Goal: Task Accomplishment & Management: Manage account settings

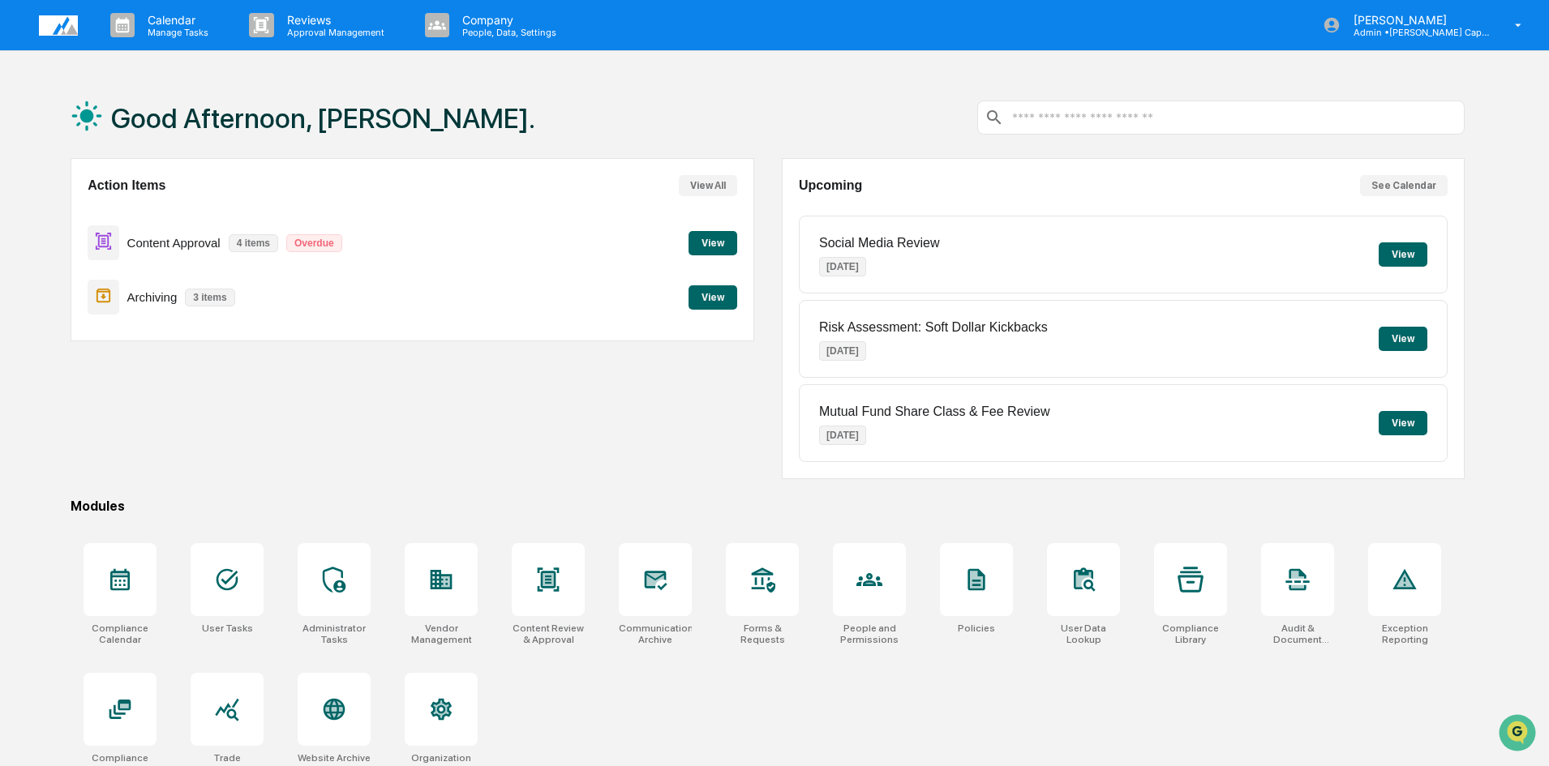
click at [708, 247] on button "View" at bounding box center [712, 243] width 49 height 24
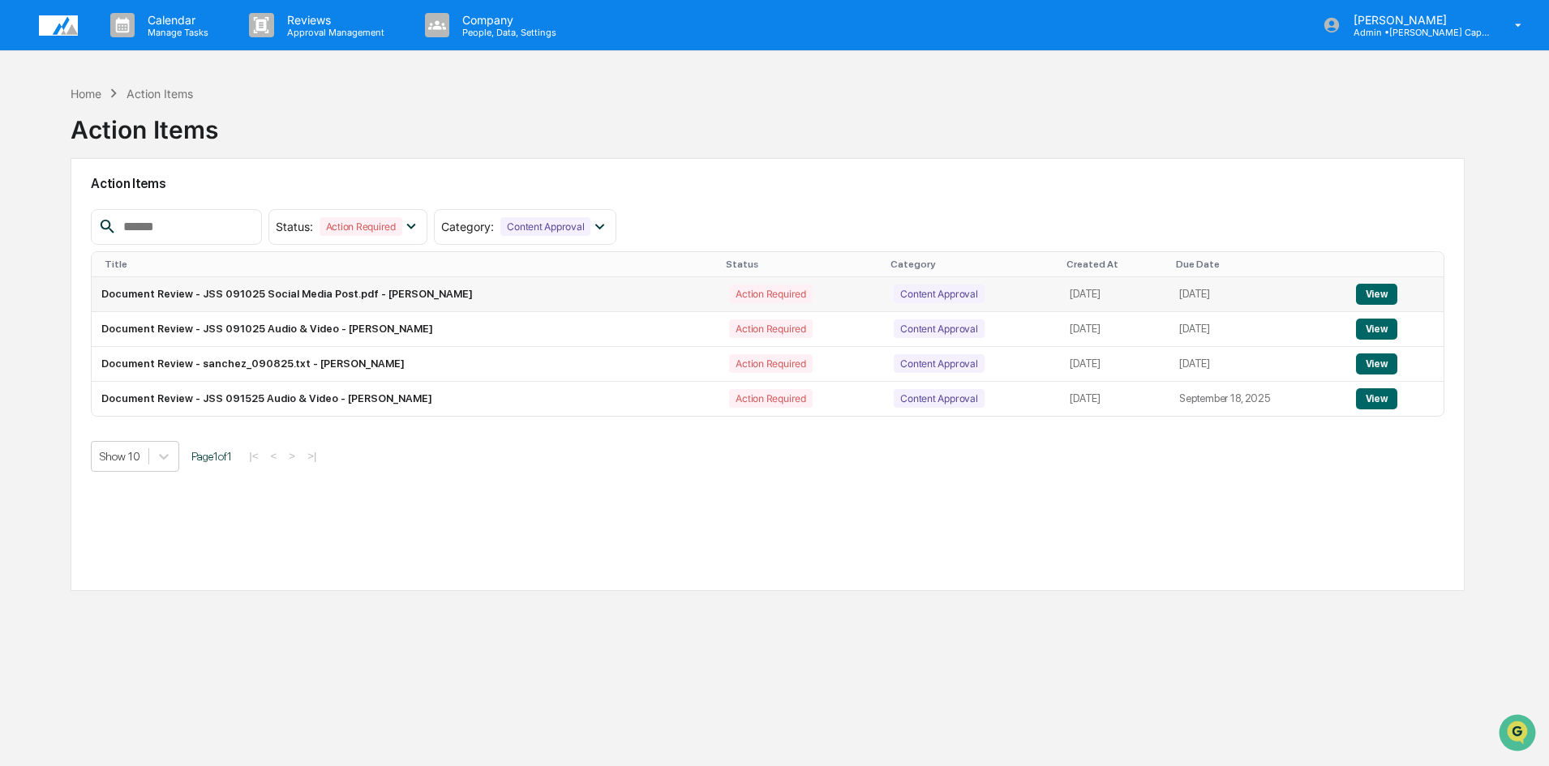
click at [1386, 292] on button "View" at bounding box center [1376, 294] width 41 height 21
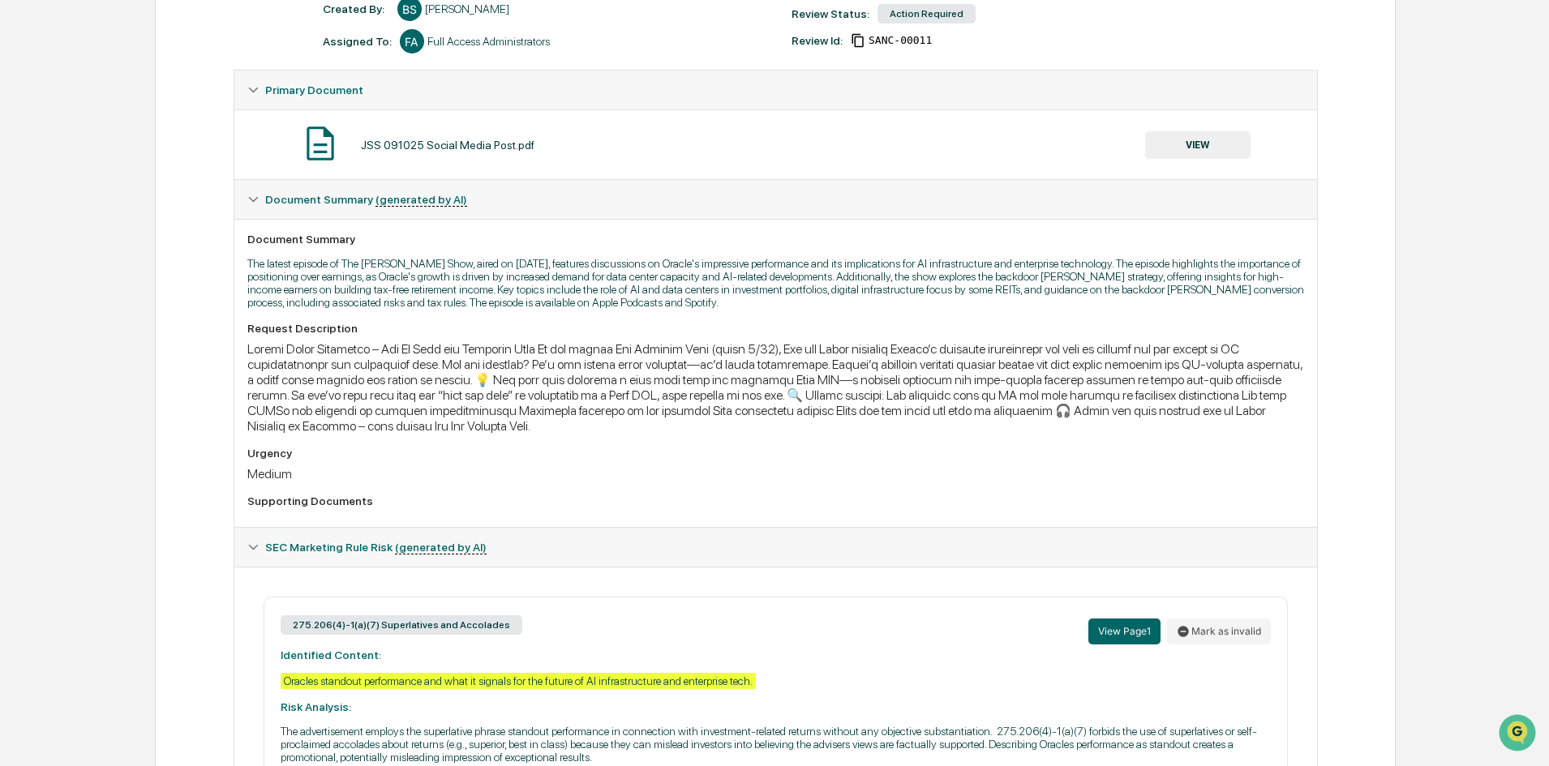
scroll to position [243, 0]
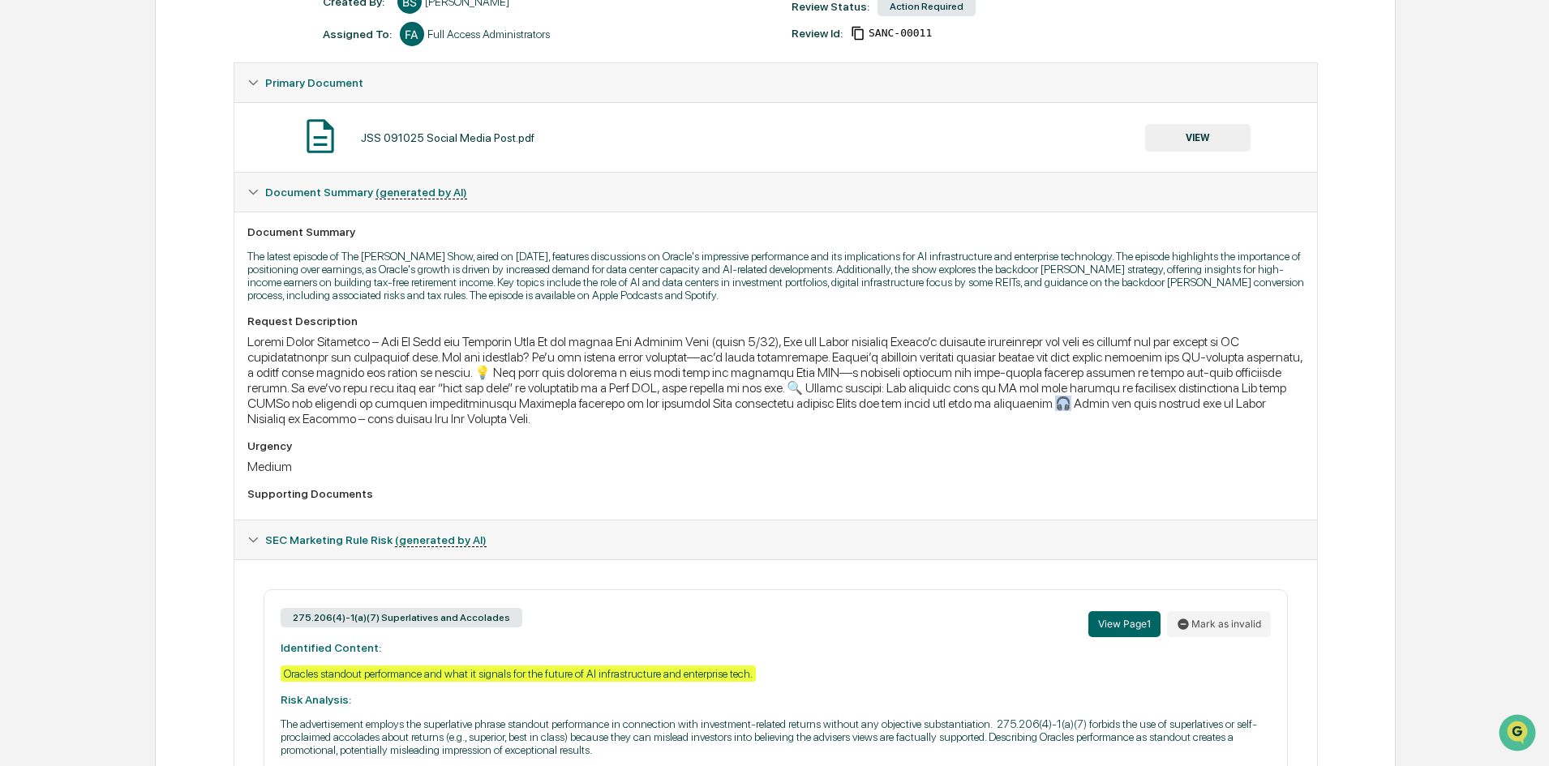
drag, startPoint x: 1030, startPoint y: 409, endPoint x: 1017, endPoint y: 406, distance: 14.0
click at [1017, 406] on div at bounding box center [775, 380] width 1056 height 92
click at [1094, 426] on div at bounding box center [775, 380] width 1056 height 92
drag, startPoint x: 806, startPoint y: 388, endPoint x: 797, endPoint y: 388, distance: 8.9
click at [797, 388] on div at bounding box center [775, 380] width 1056 height 92
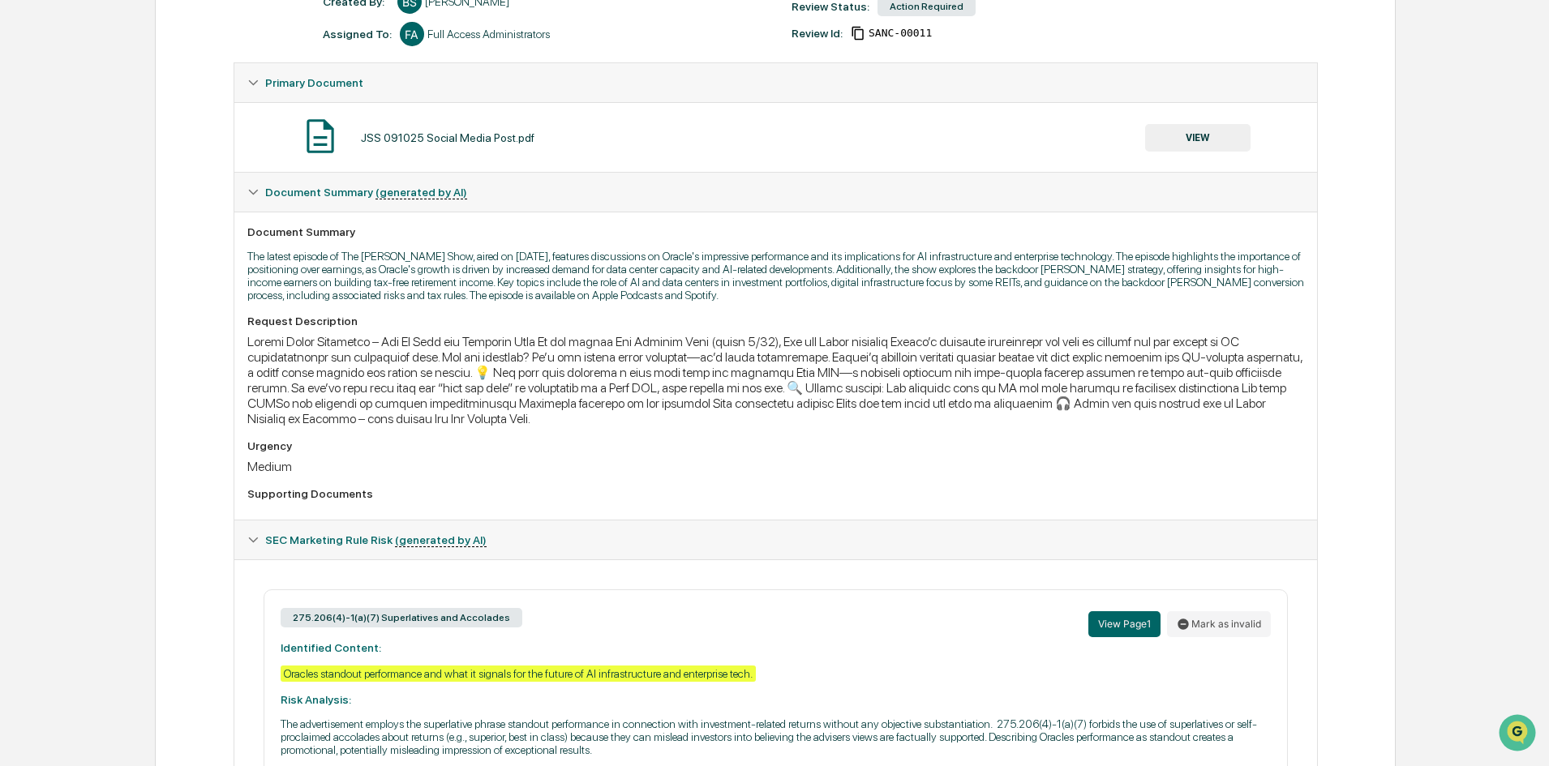
click at [855, 413] on div at bounding box center [775, 380] width 1056 height 92
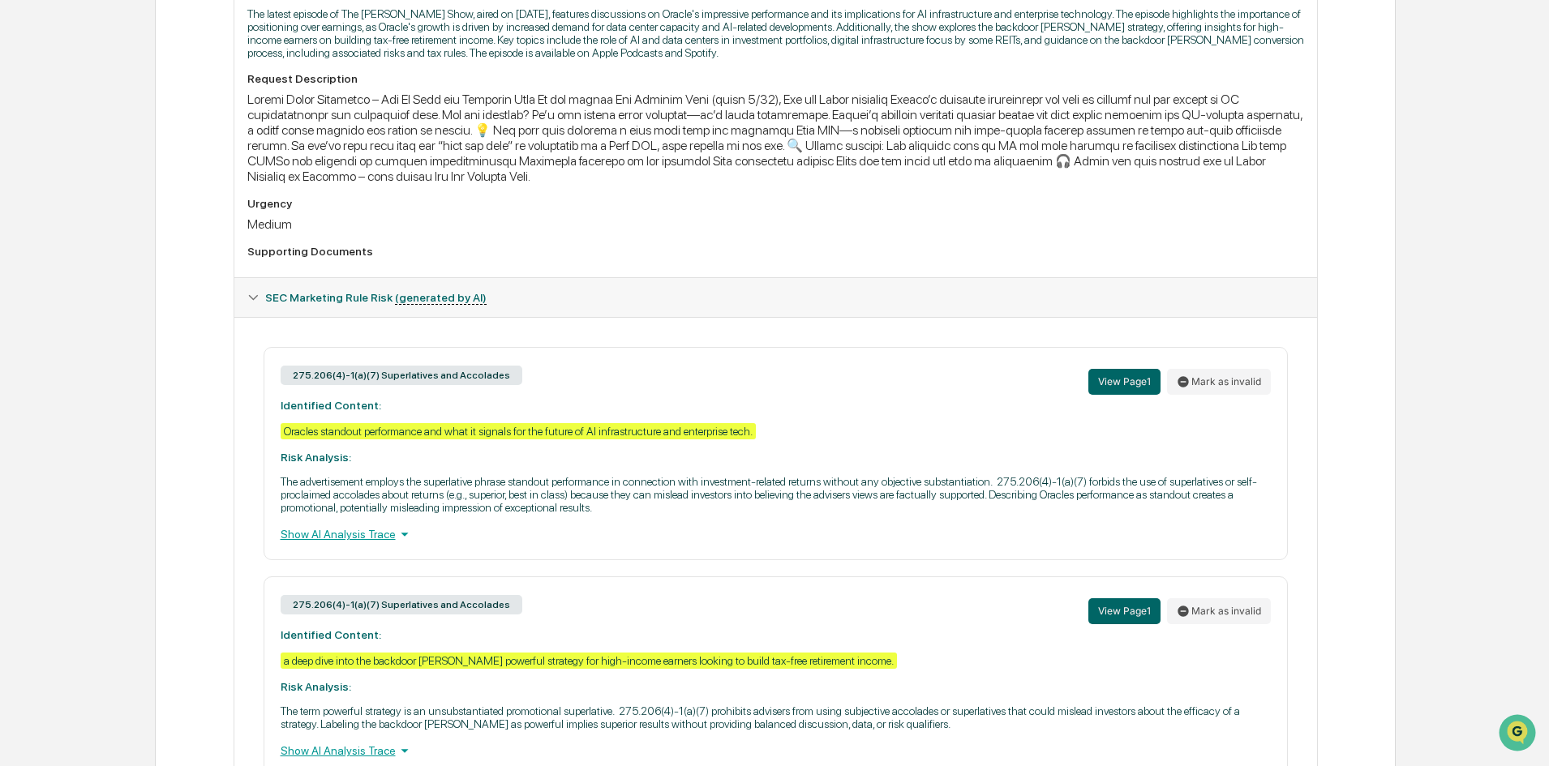
scroll to position [486, 0]
click at [1245, 388] on button "Mark as invalid" at bounding box center [1219, 381] width 104 height 26
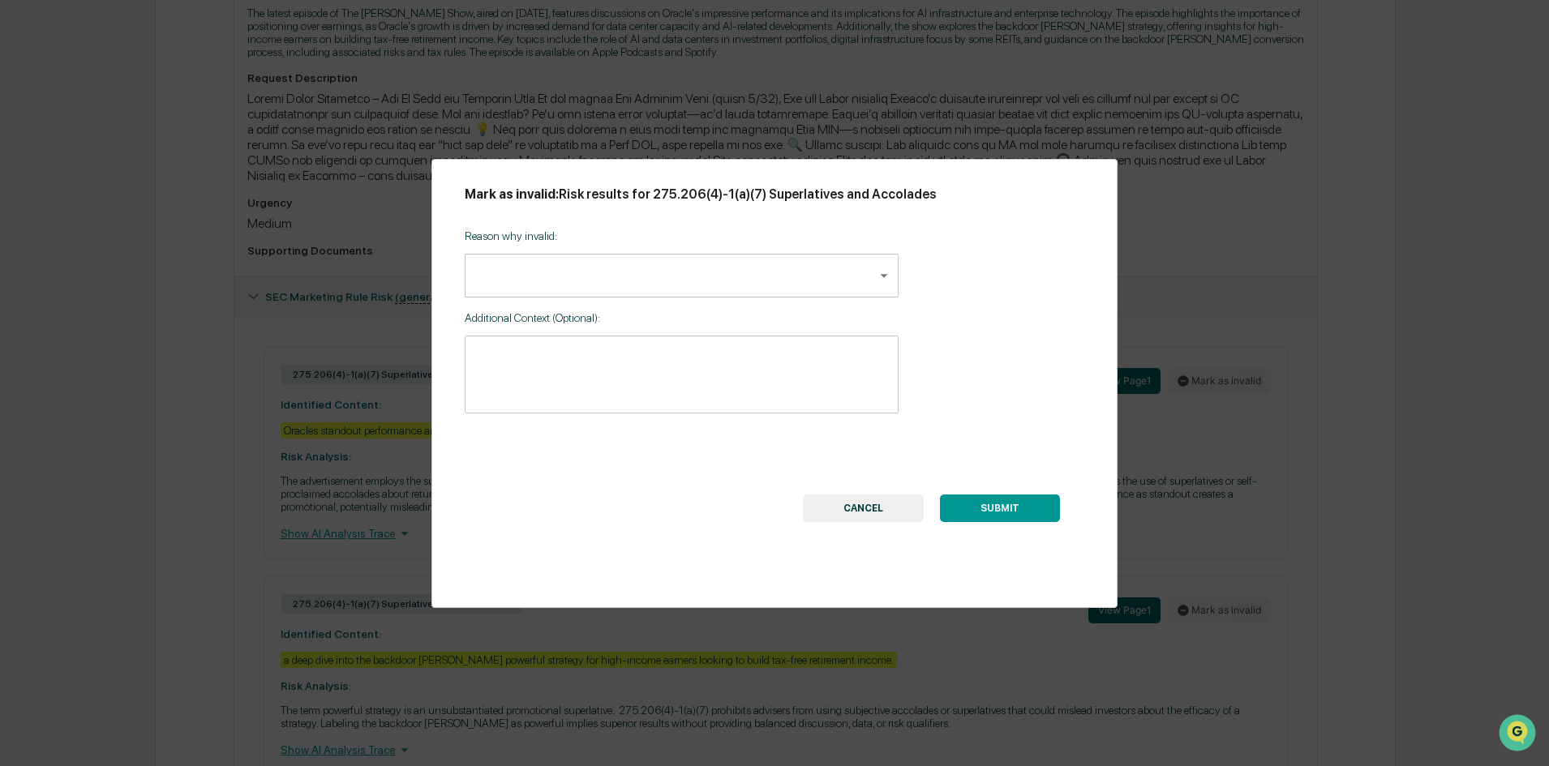
click at [574, 276] on body "Calendar Manage Tasks Reviews Approval Management Company People, Data, Setting…" at bounding box center [774, 181] width 1549 height 1334
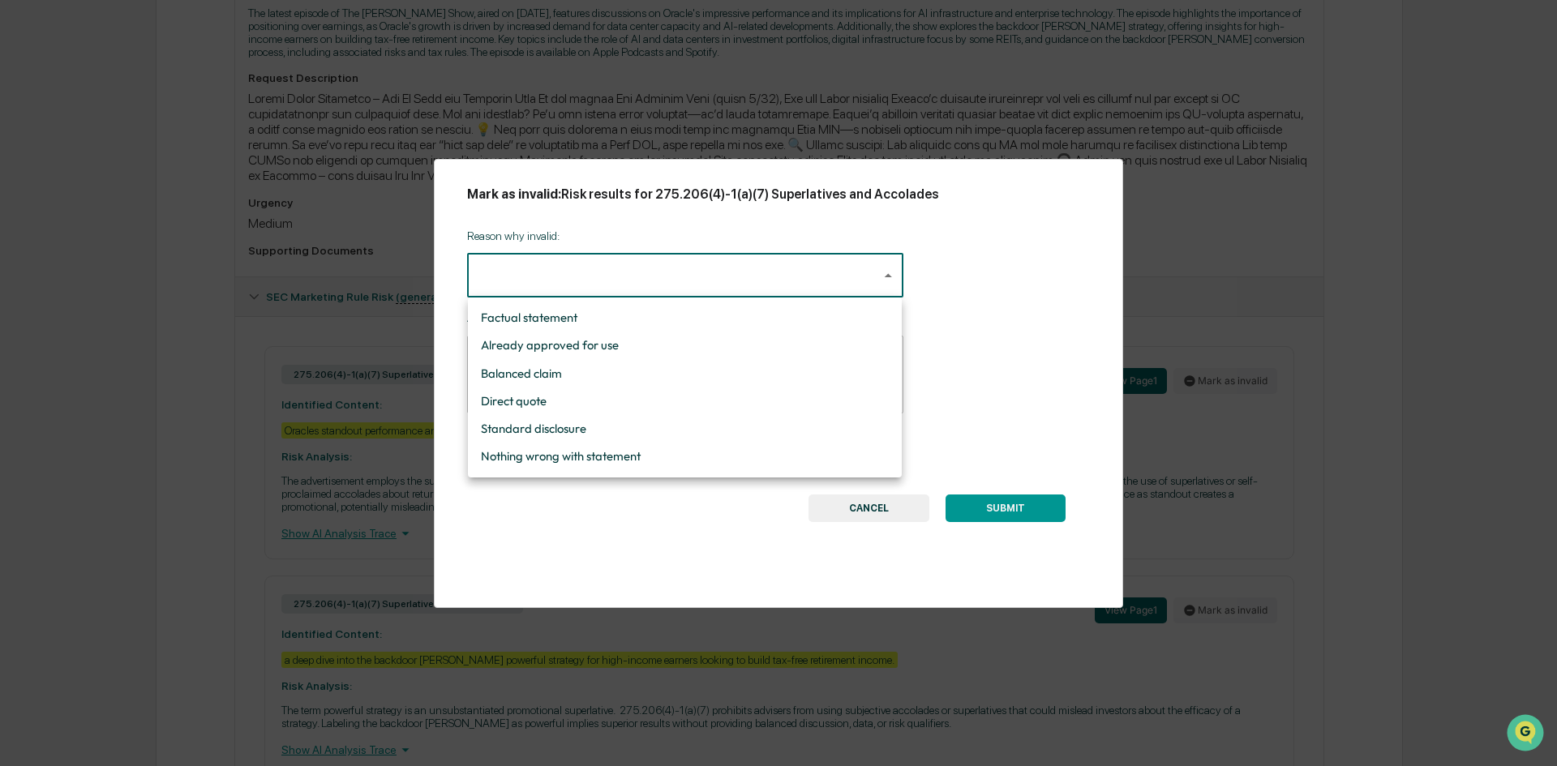
click at [580, 314] on li "Factual statement" at bounding box center [685, 318] width 434 height 28
type input "**********"
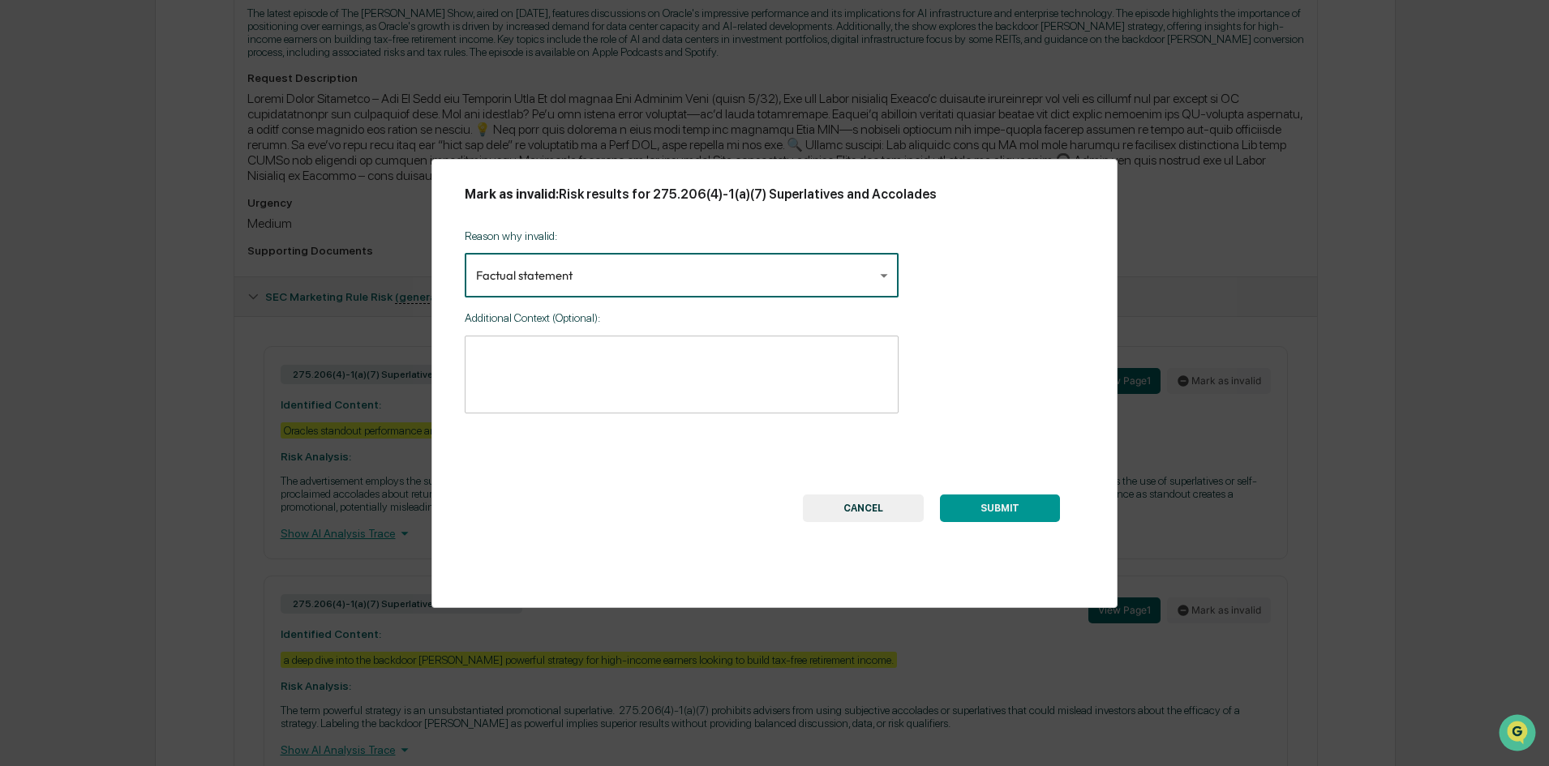
click at [1013, 508] on button "SUBMIT" at bounding box center [1000, 509] width 120 height 28
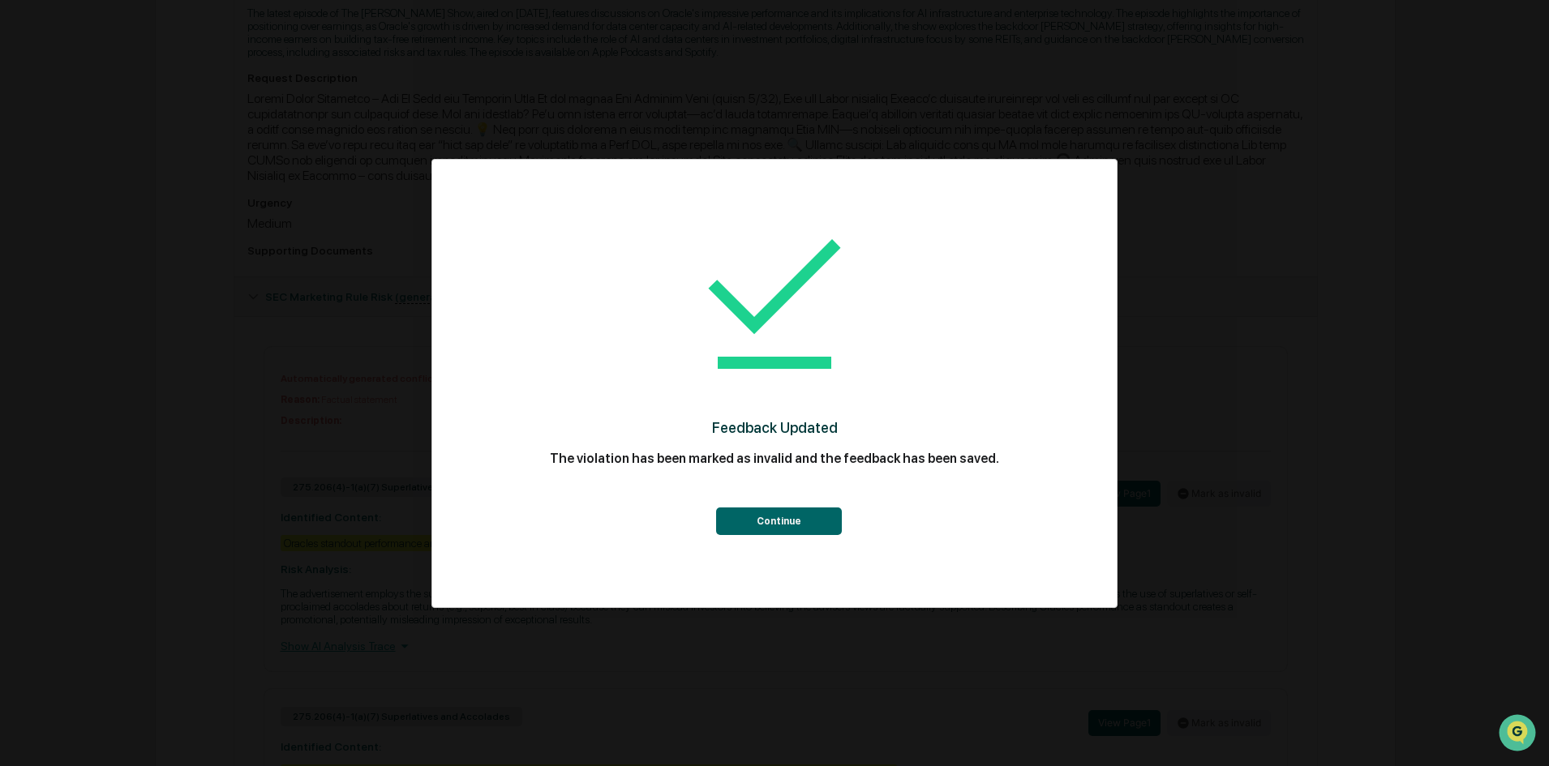
click at [780, 518] on button "Continue" at bounding box center [779, 522] width 126 height 28
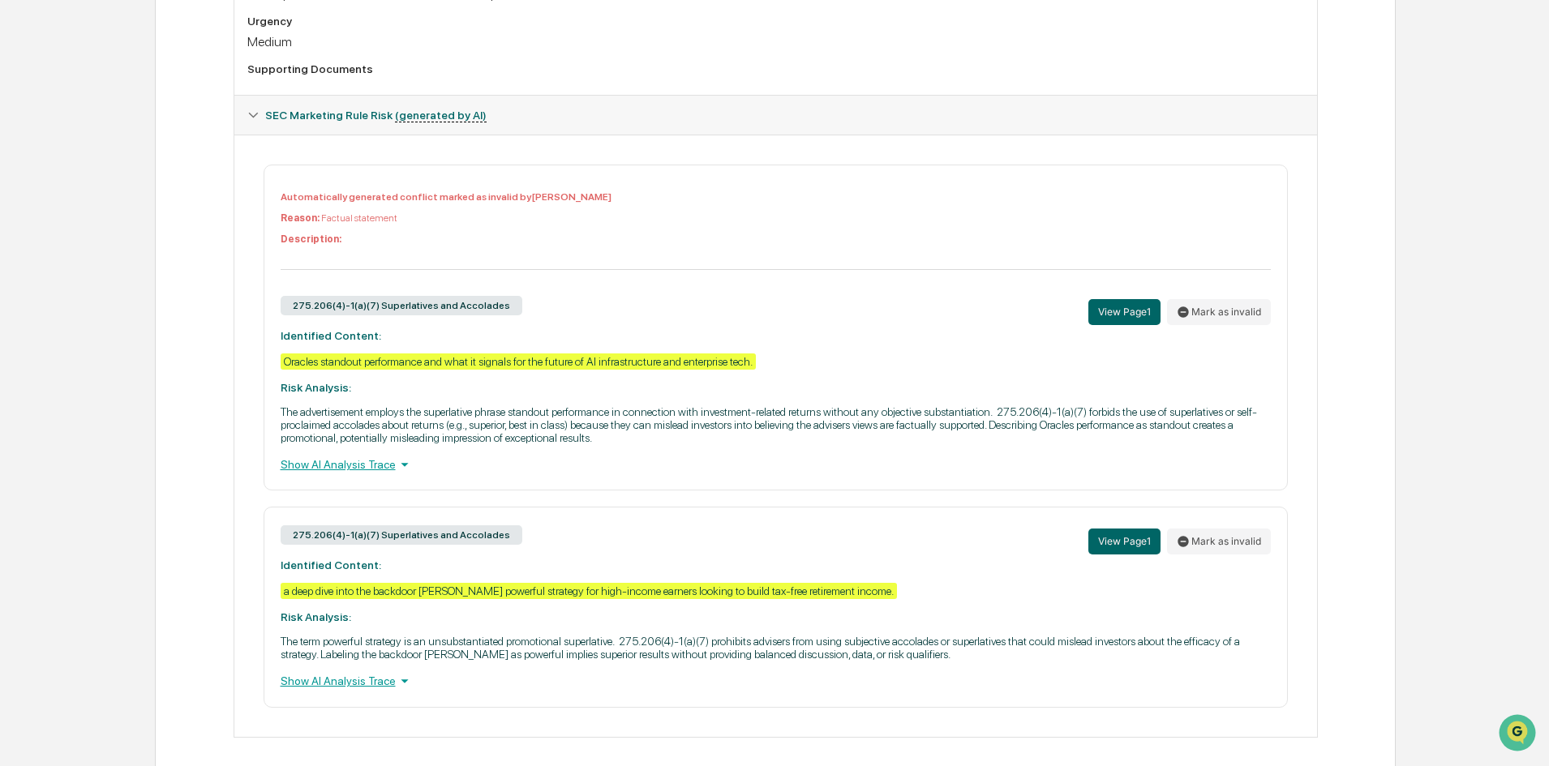
scroll to position [686, 0]
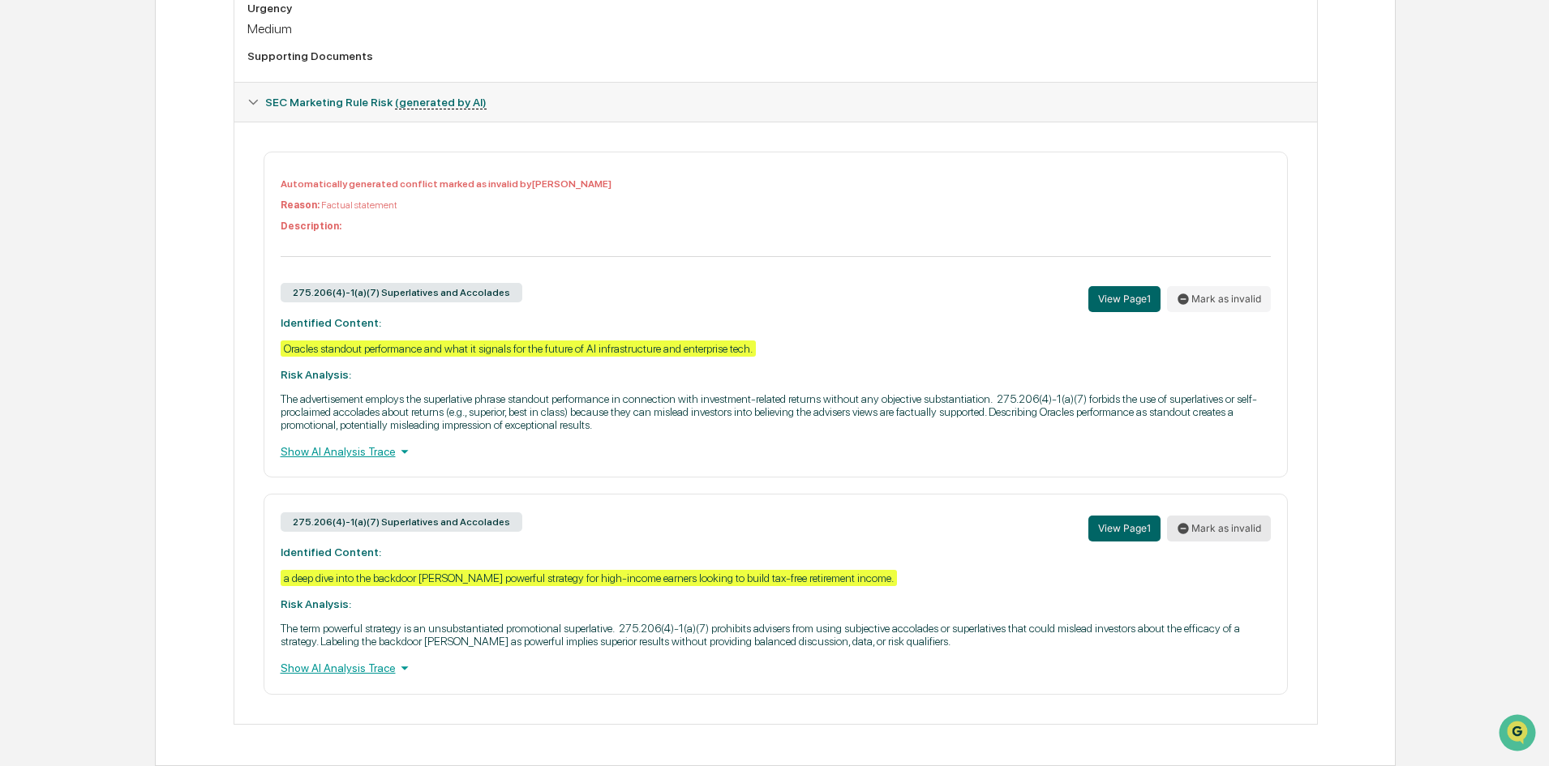
click at [1220, 534] on button "Mark as invalid" at bounding box center [1219, 529] width 104 height 26
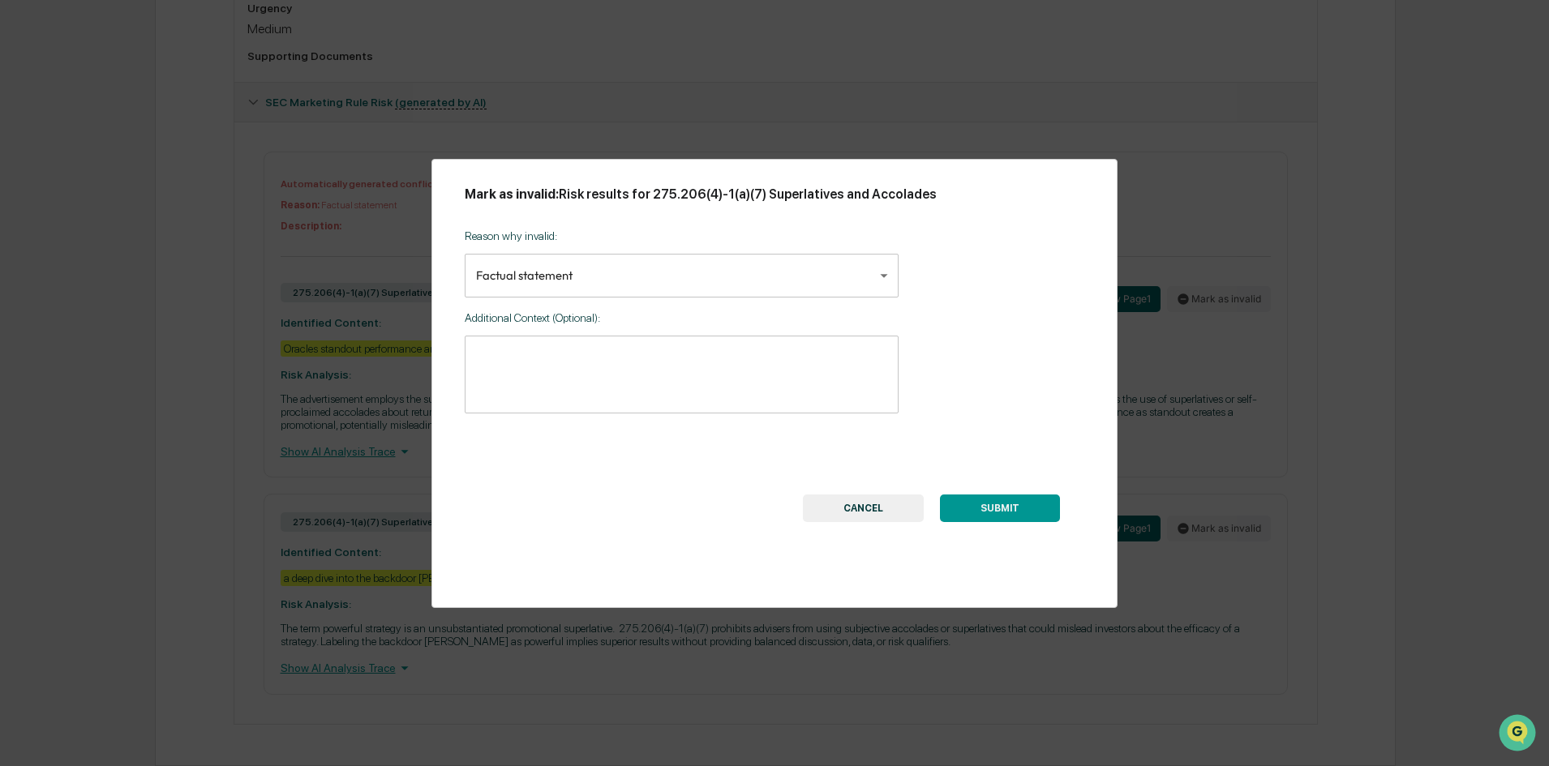
click at [555, 280] on body "Calendar Manage Tasks Reviews Approval Management Company People, Data, Setting…" at bounding box center [774, 42] width 1549 height 1447
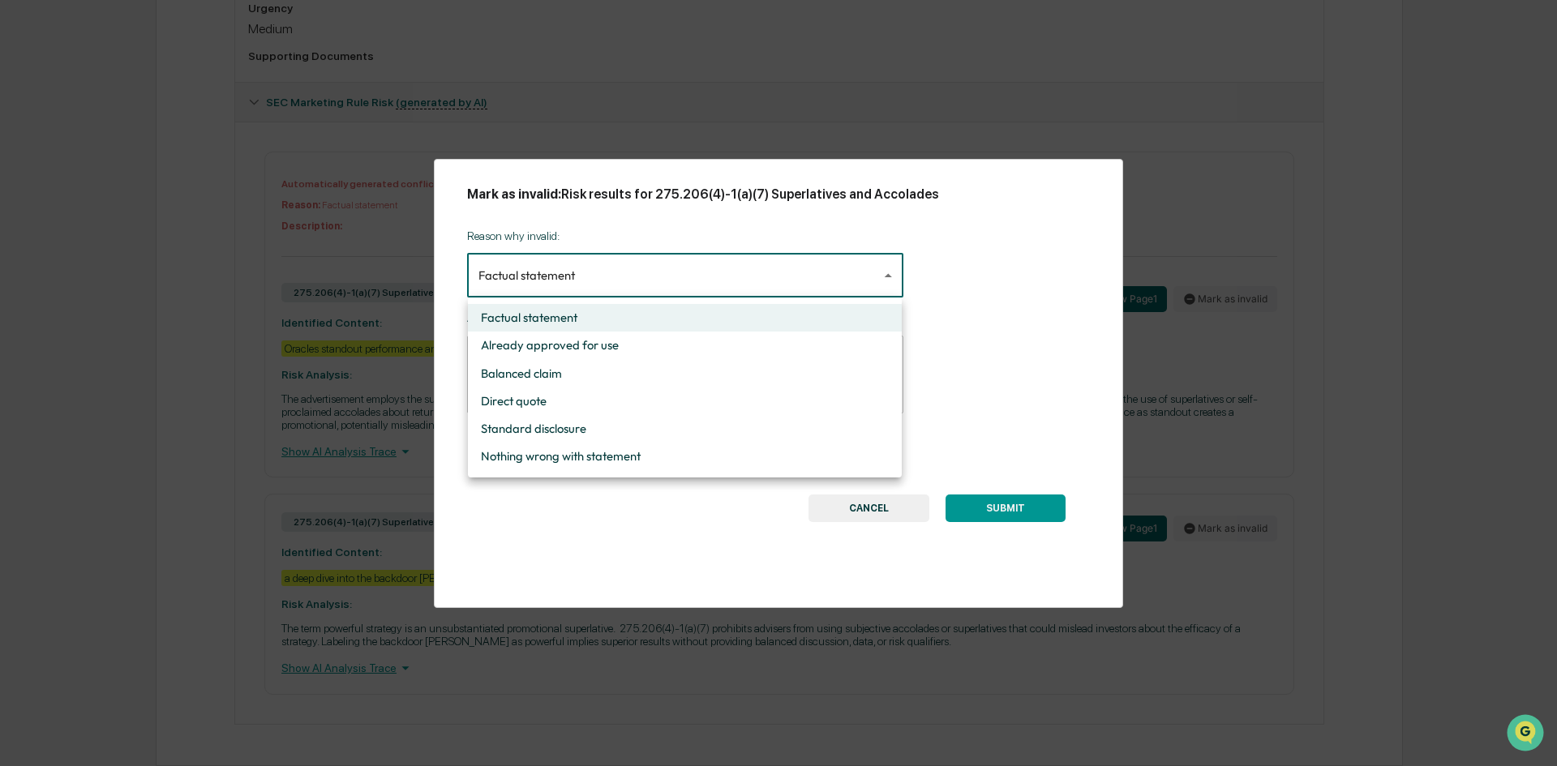
click at [992, 345] on div at bounding box center [778, 383] width 1557 height 766
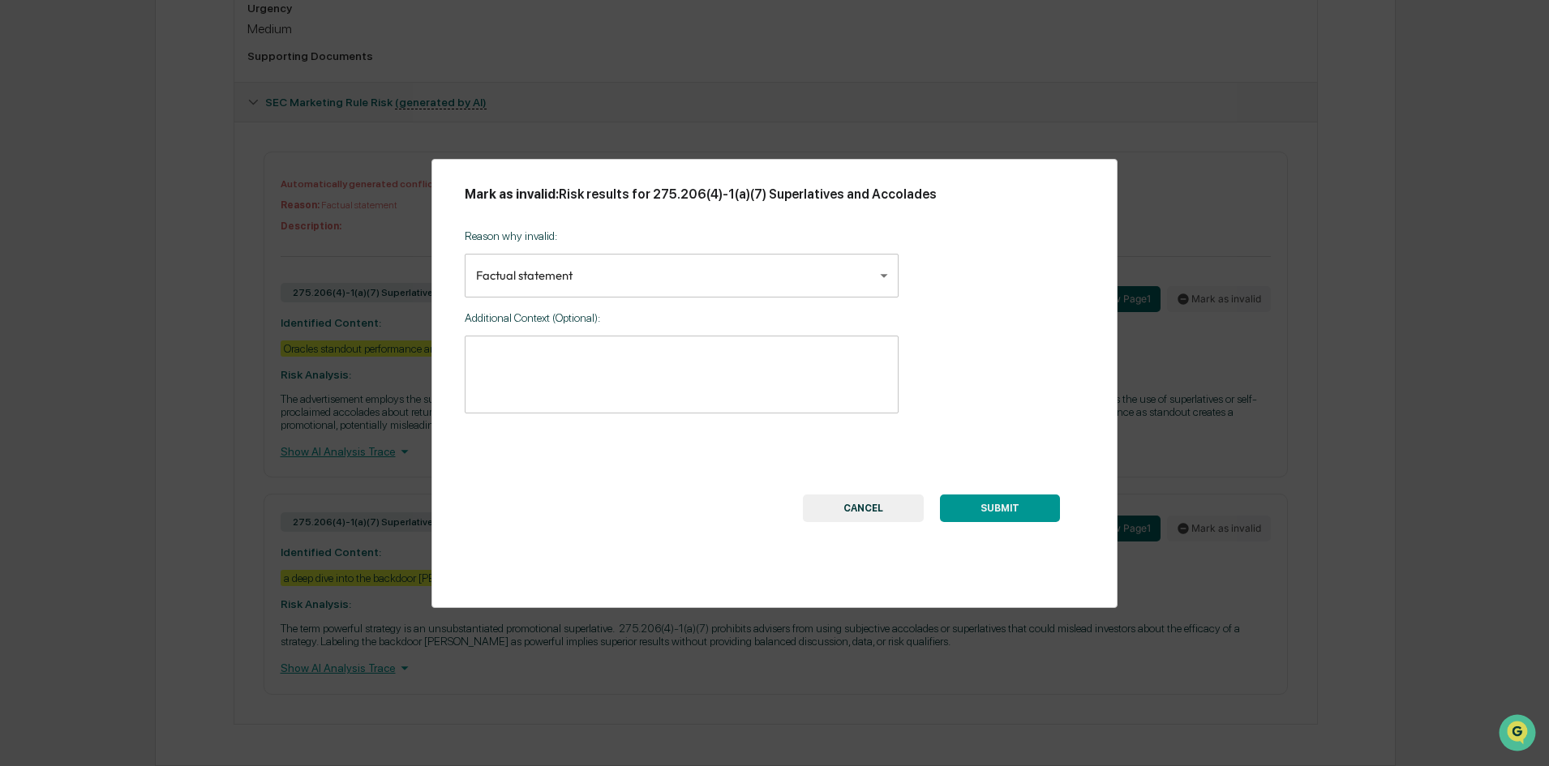
click at [1017, 495] on button "SUBMIT" at bounding box center [1000, 509] width 120 height 28
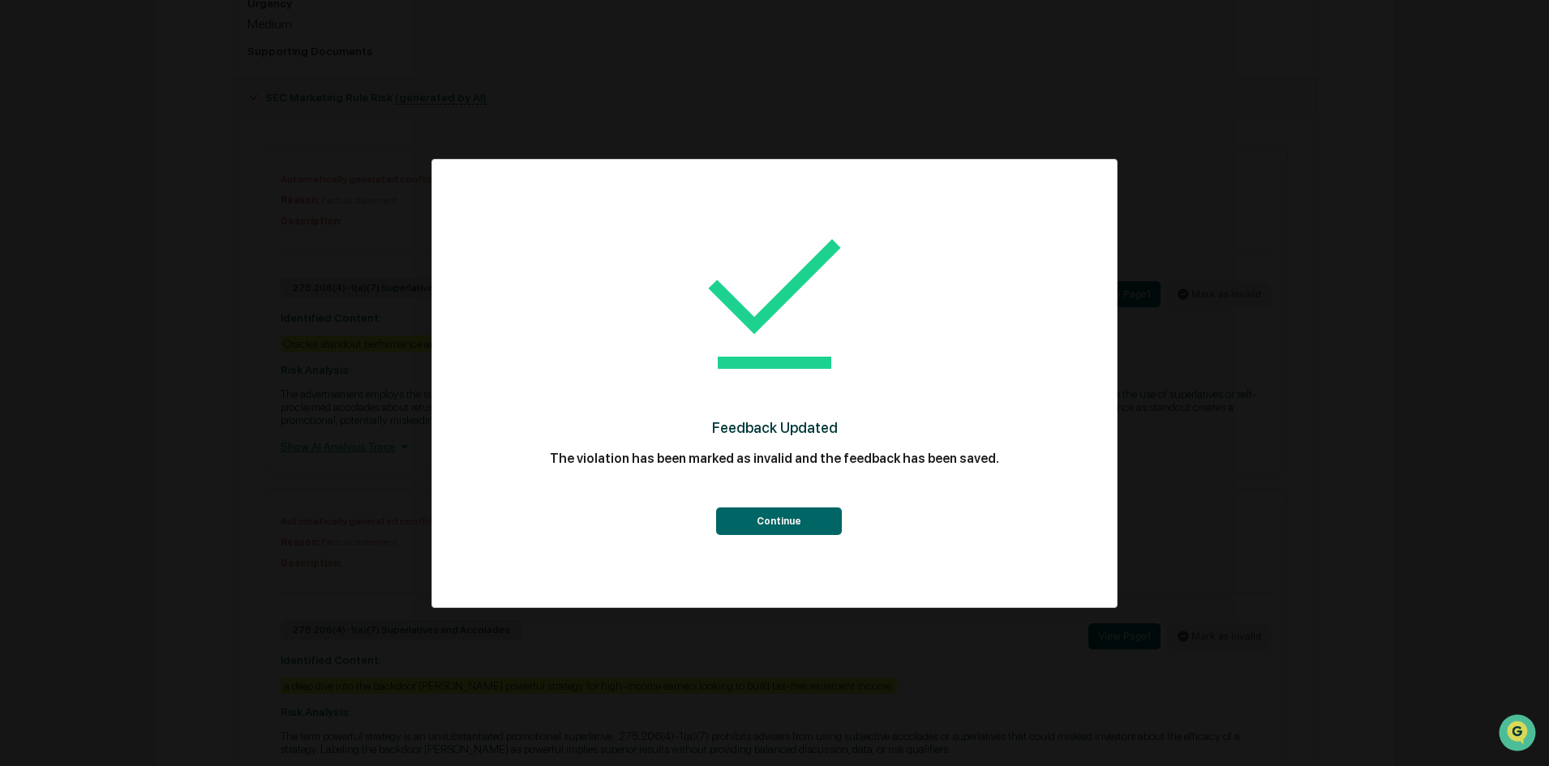
click at [775, 511] on button "Continue" at bounding box center [779, 522] width 126 height 28
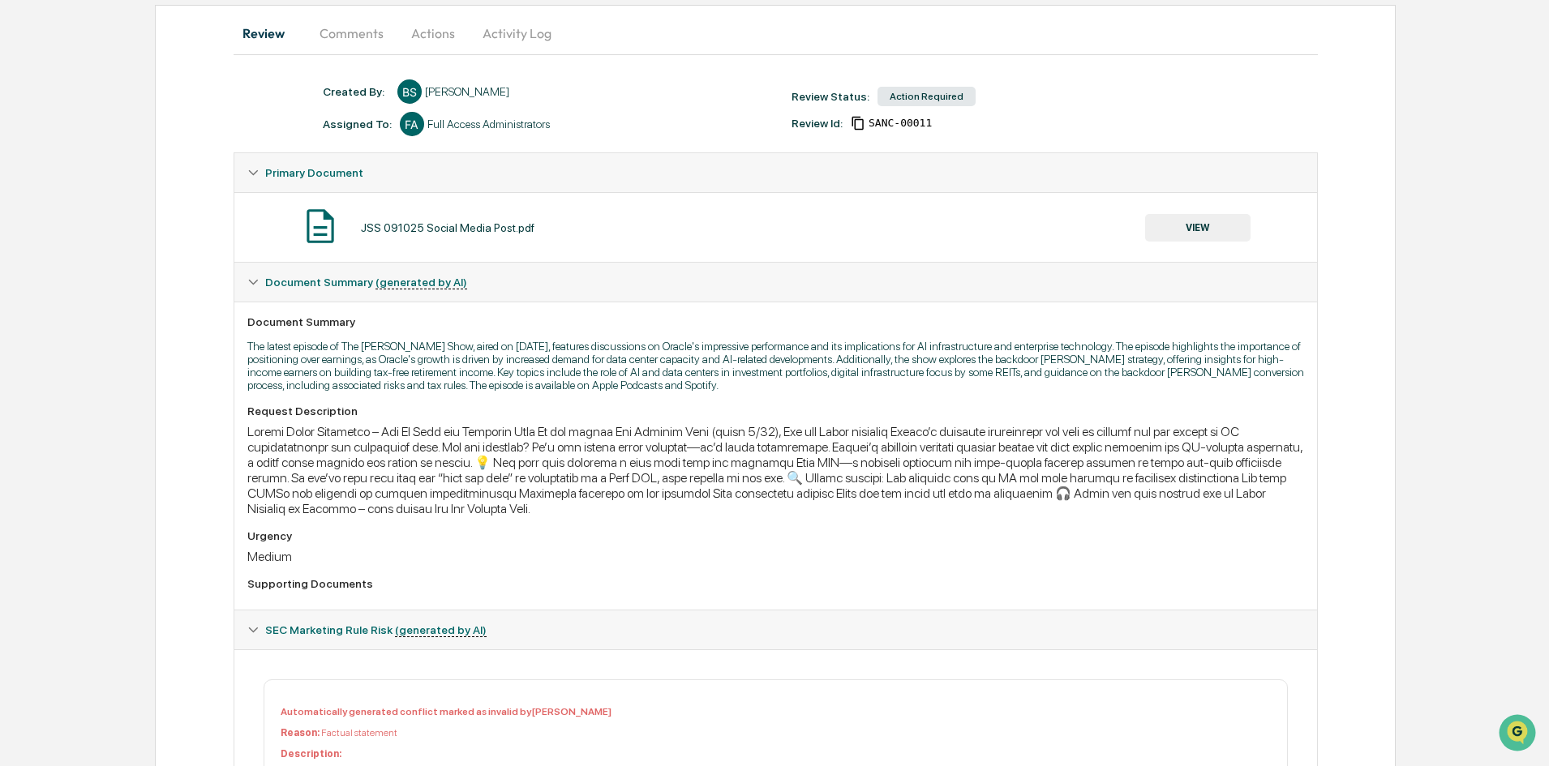
scroll to position [0, 0]
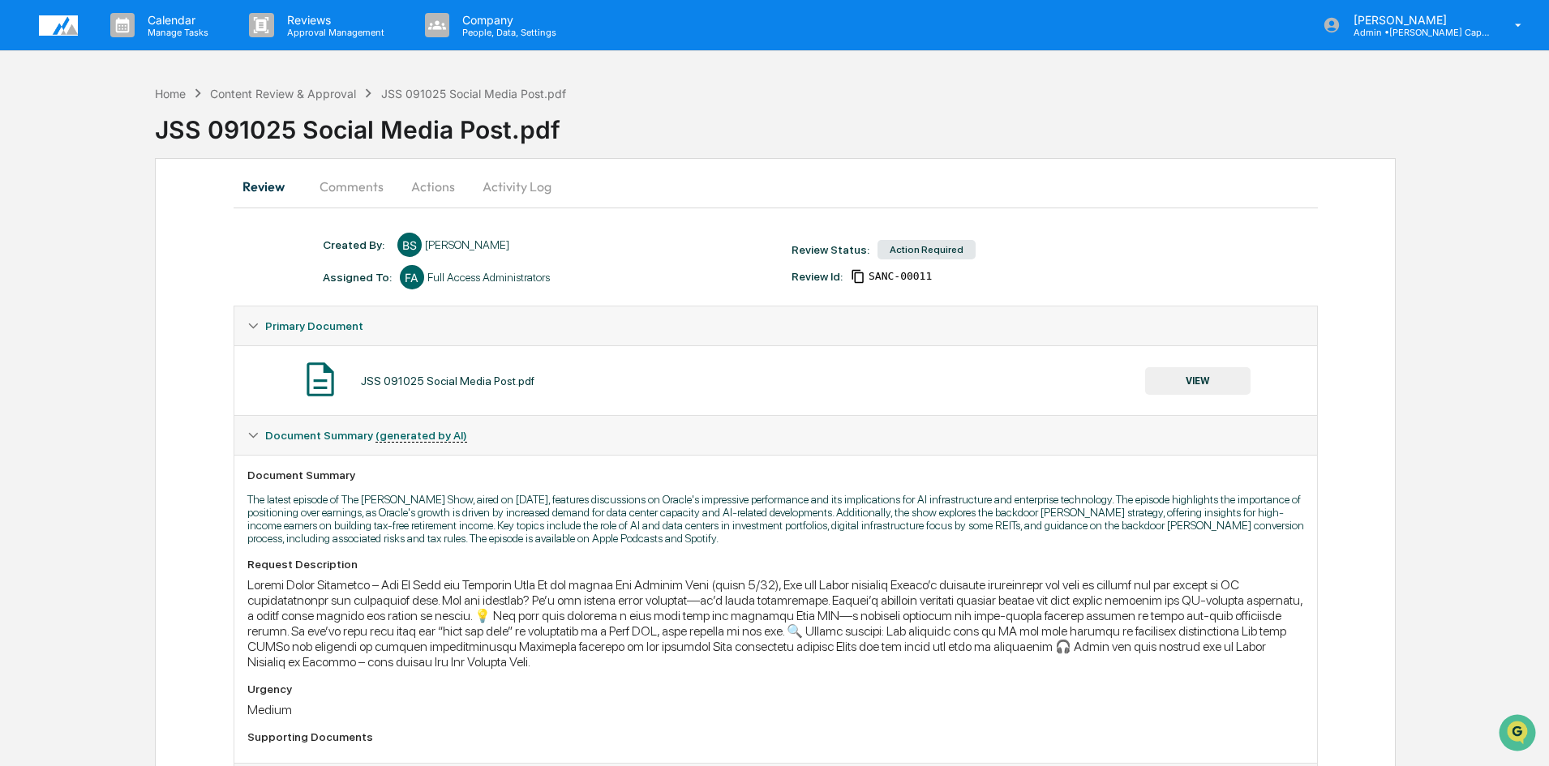
click at [346, 186] on button "Comments" at bounding box center [351, 186] width 90 height 39
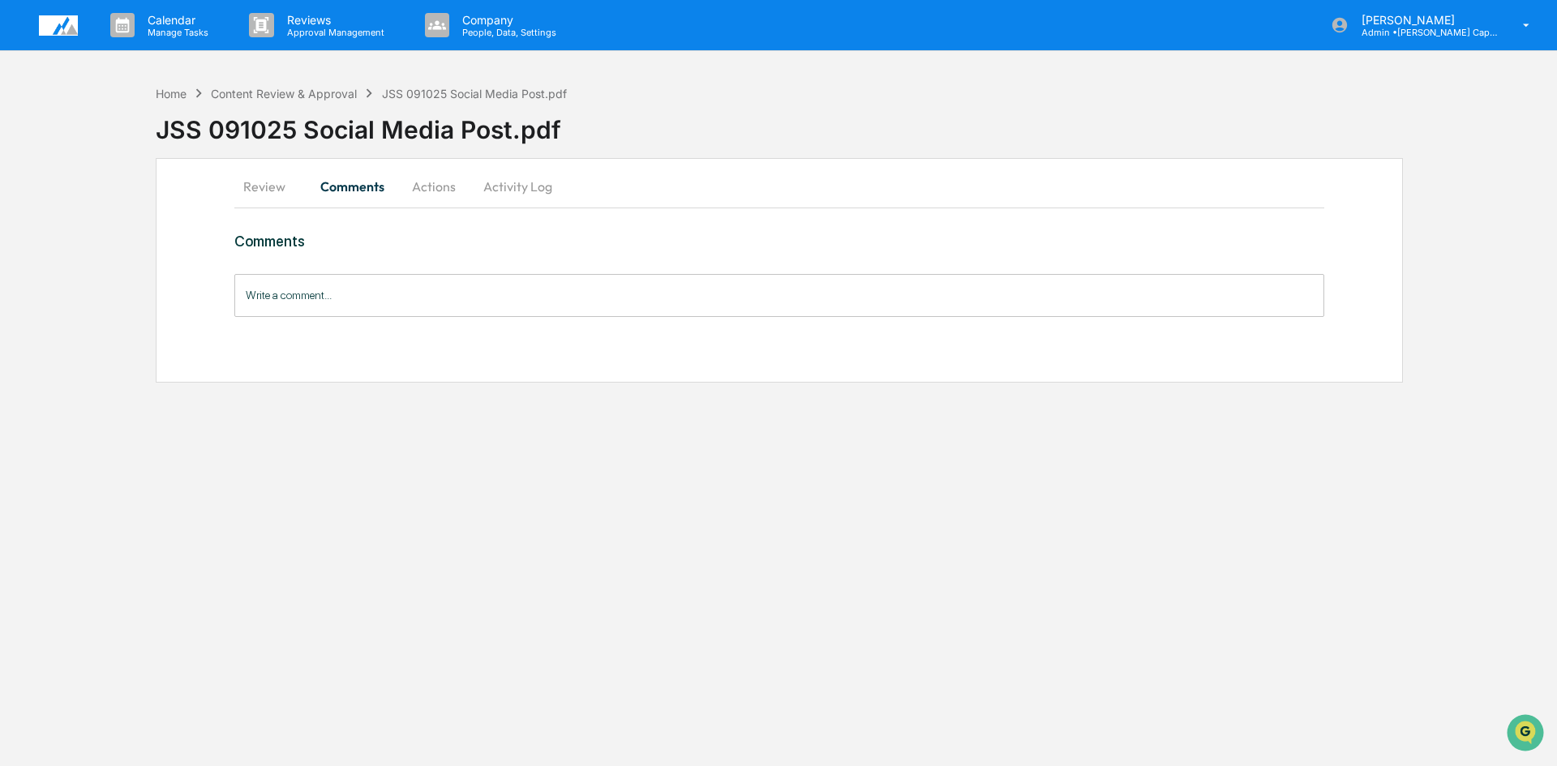
click at [439, 183] on button "Actions" at bounding box center [433, 186] width 73 height 39
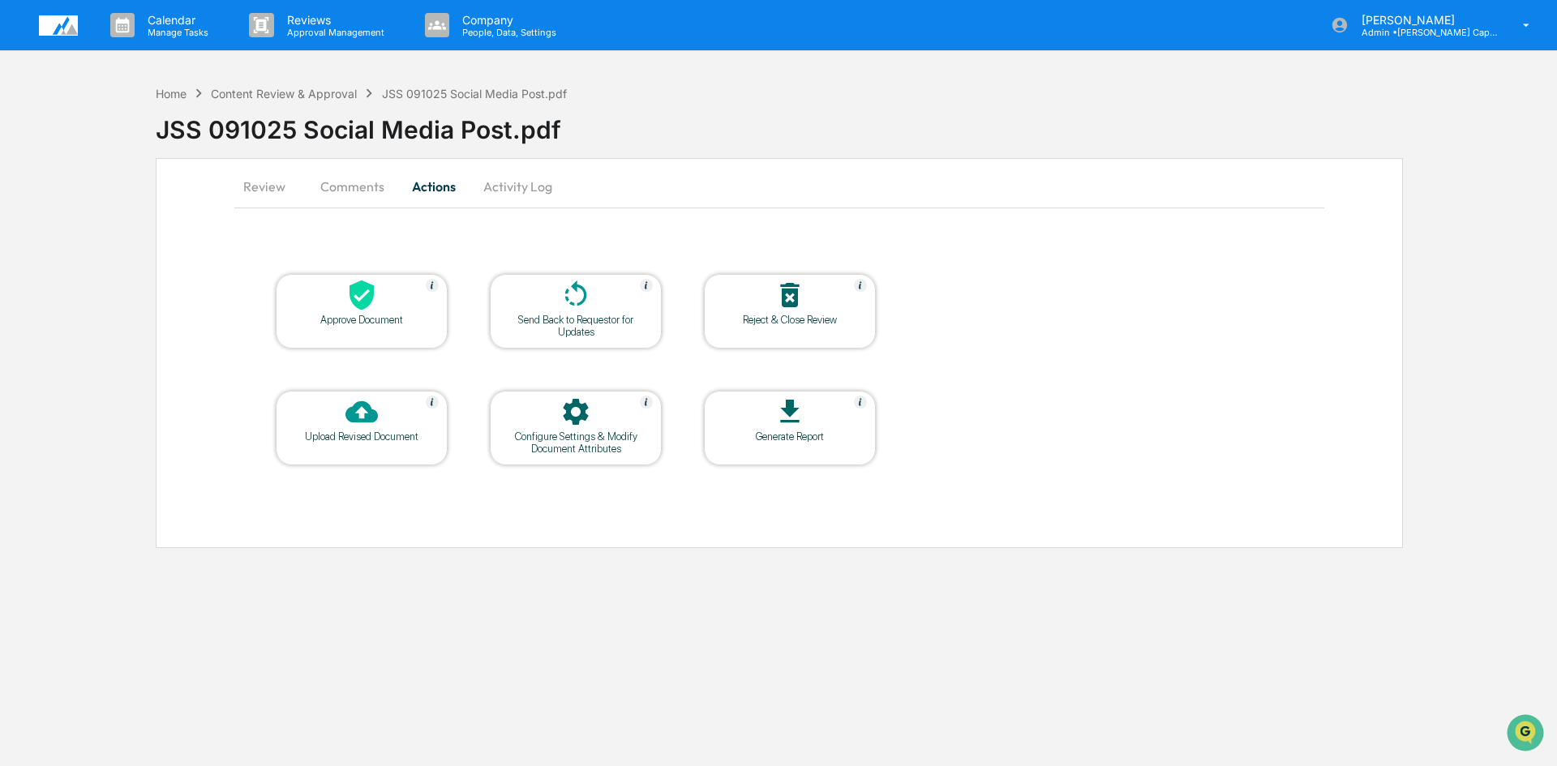
click at [349, 319] on div "Approve Document" at bounding box center [362, 320] width 146 height 12
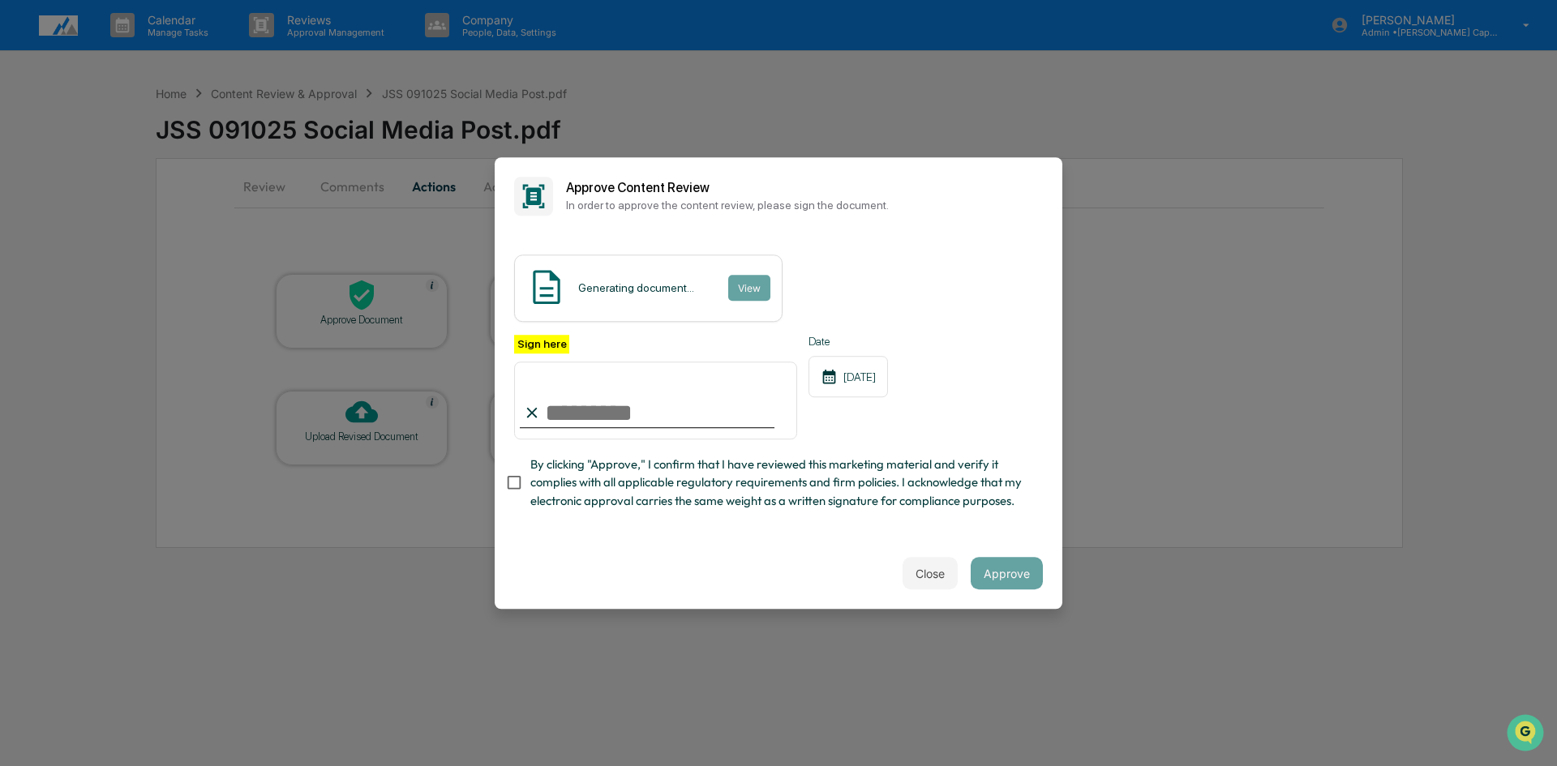
click at [576, 410] on input "Sign here" at bounding box center [655, 401] width 283 height 78
click at [649, 409] on input "**********" at bounding box center [655, 401] width 283 height 78
click at [536, 413] on icon at bounding box center [532, 413] width 18 height 18
click at [628, 409] on input "**********" at bounding box center [655, 401] width 283 height 78
drag, startPoint x: 653, startPoint y: 416, endPoint x: 550, endPoint y: 412, distance: 102.2
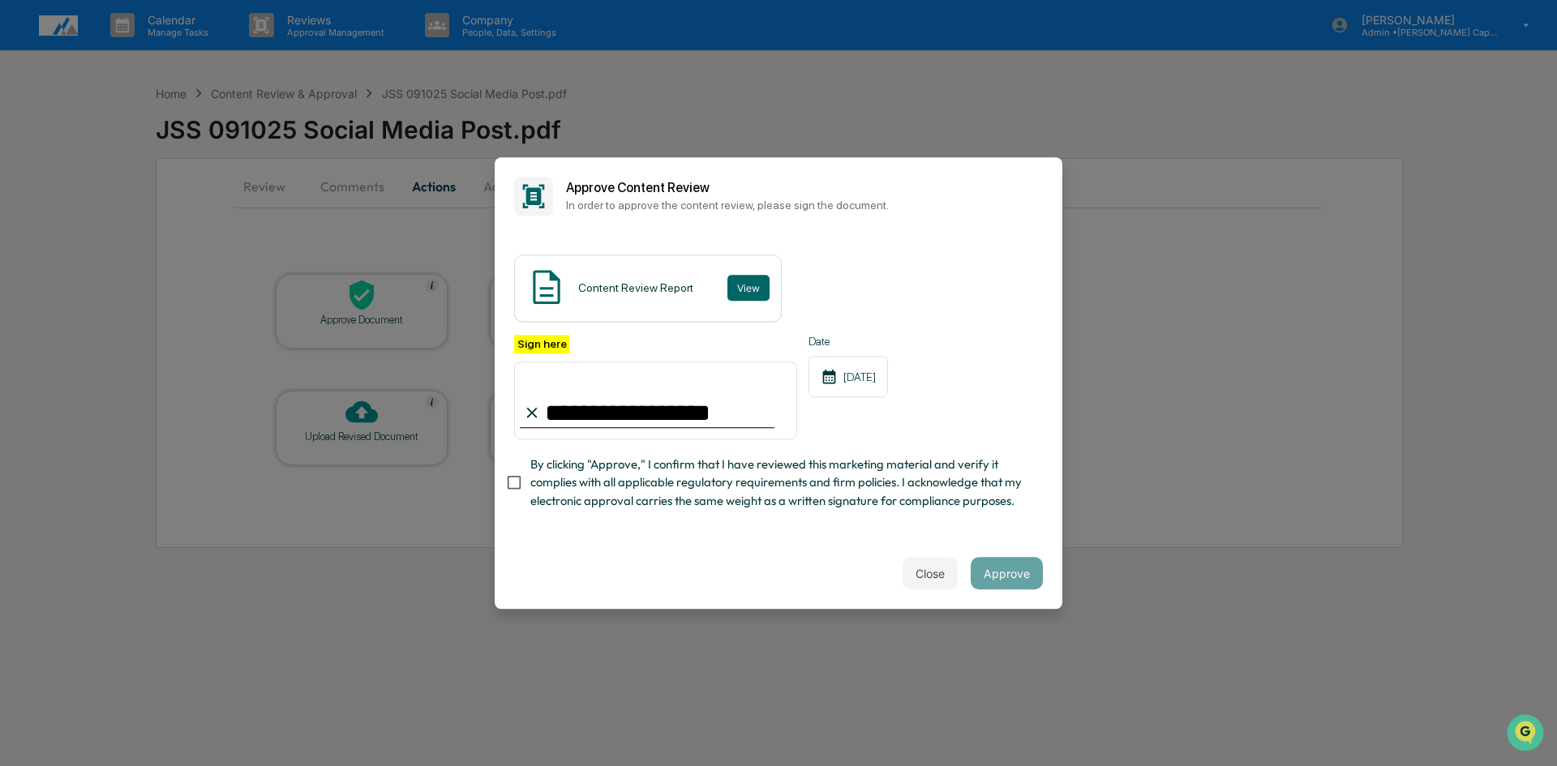
click at [551, 413] on input "**********" at bounding box center [655, 401] width 283 height 78
click at [550, 411] on input "**********" at bounding box center [655, 401] width 283 height 78
type input "*"
click at [580, 409] on input "Sign here" at bounding box center [655, 401] width 283 height 78
type input "**********"
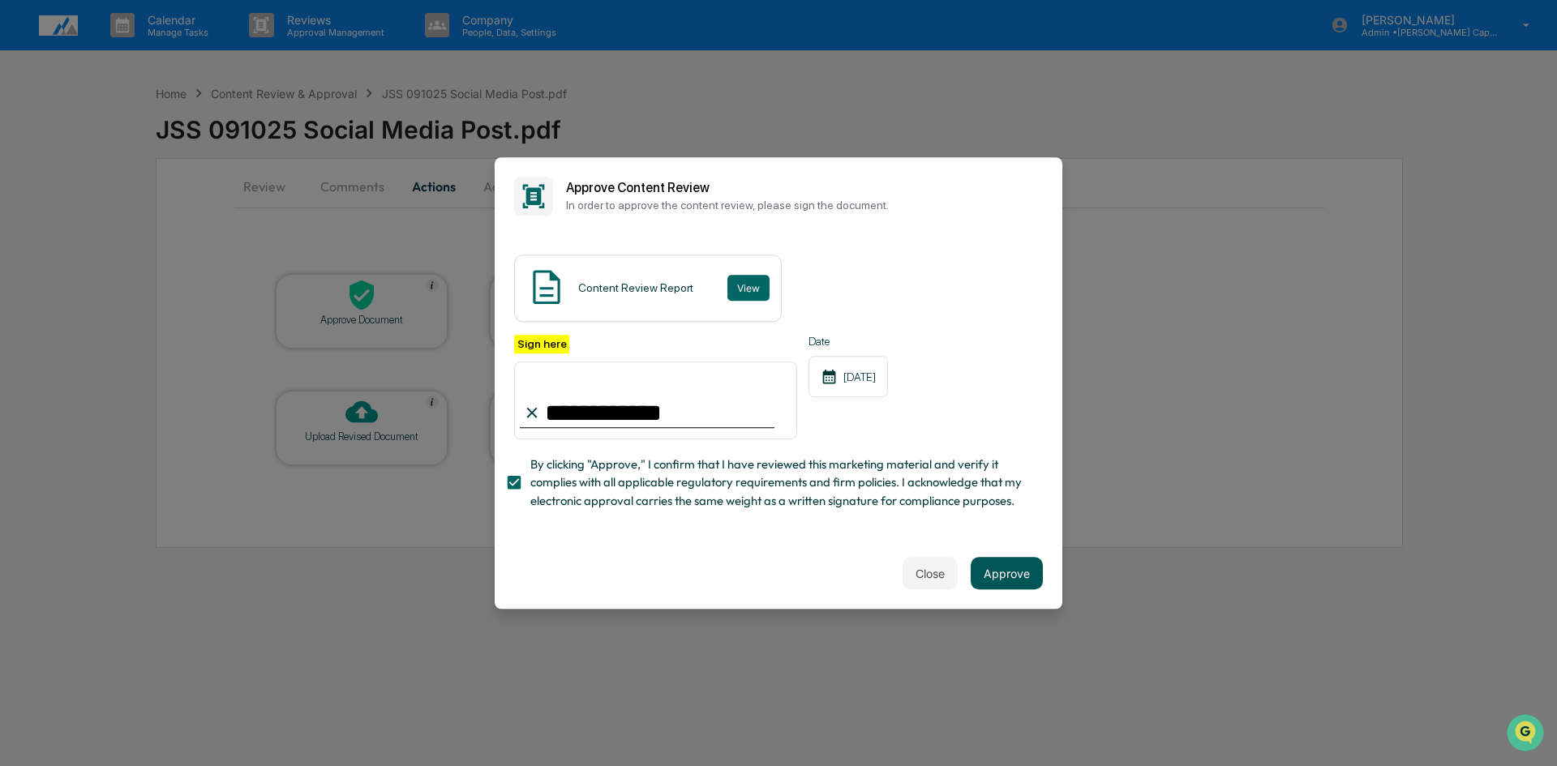
click at [1010, 577] on button "Approve" at bounding box center [1006, 573] width 72 height 32
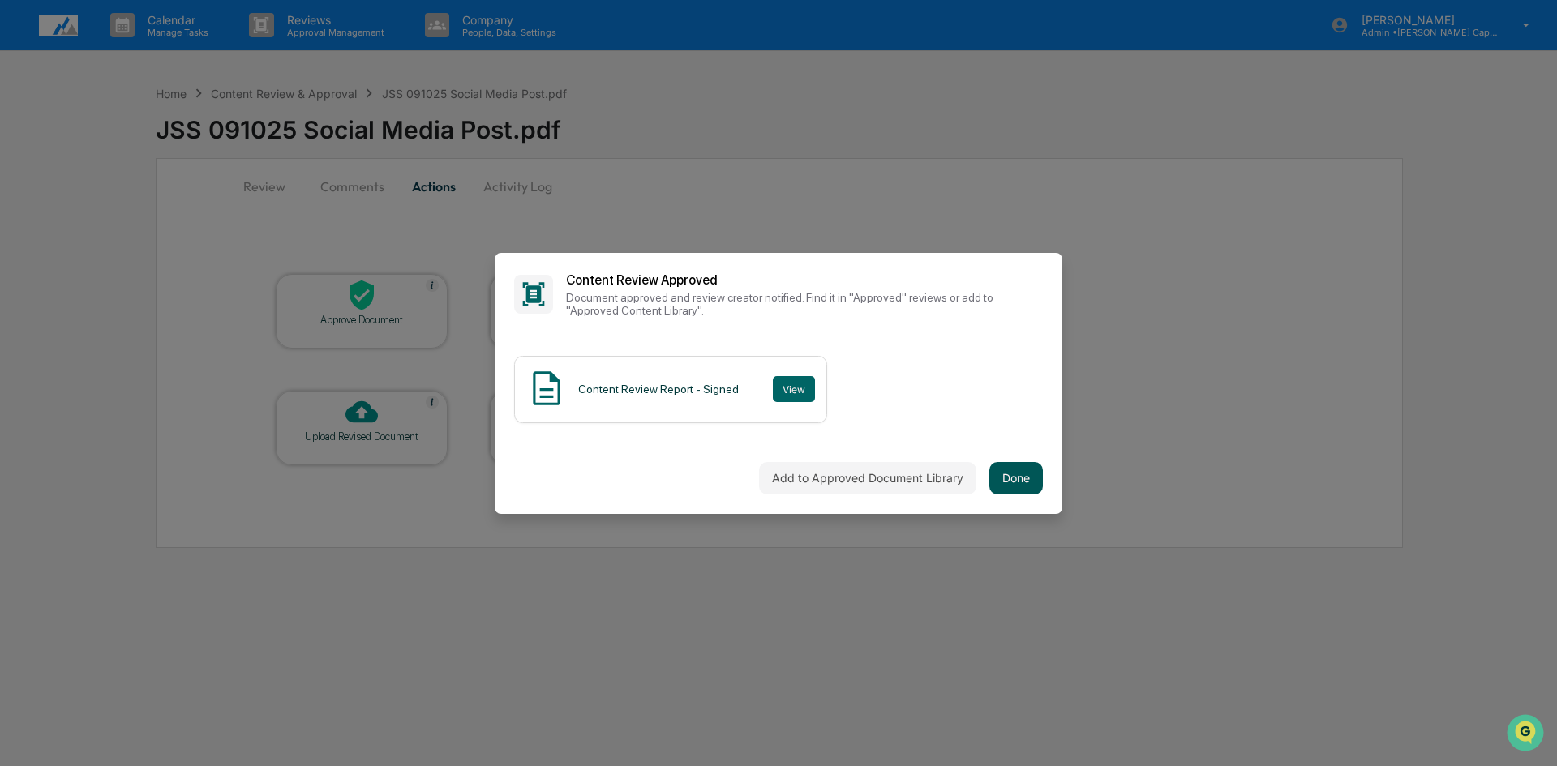
click at [1011, 478] on button "Done" at bounding box center [1016, 478] width 54 height 32
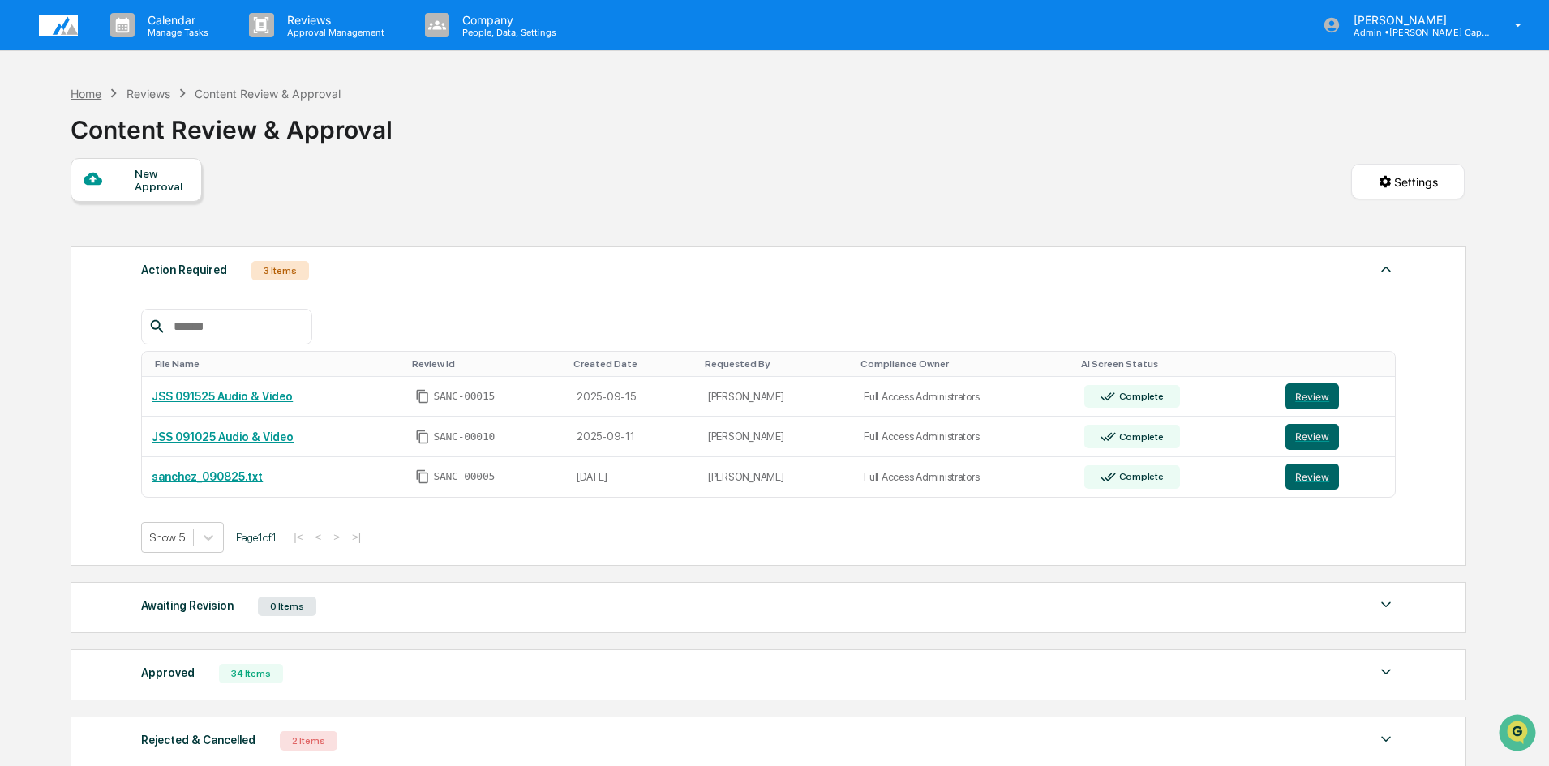
click at [95, 96] on div "Home" at bounding box center [86, 94] width 31 height 14
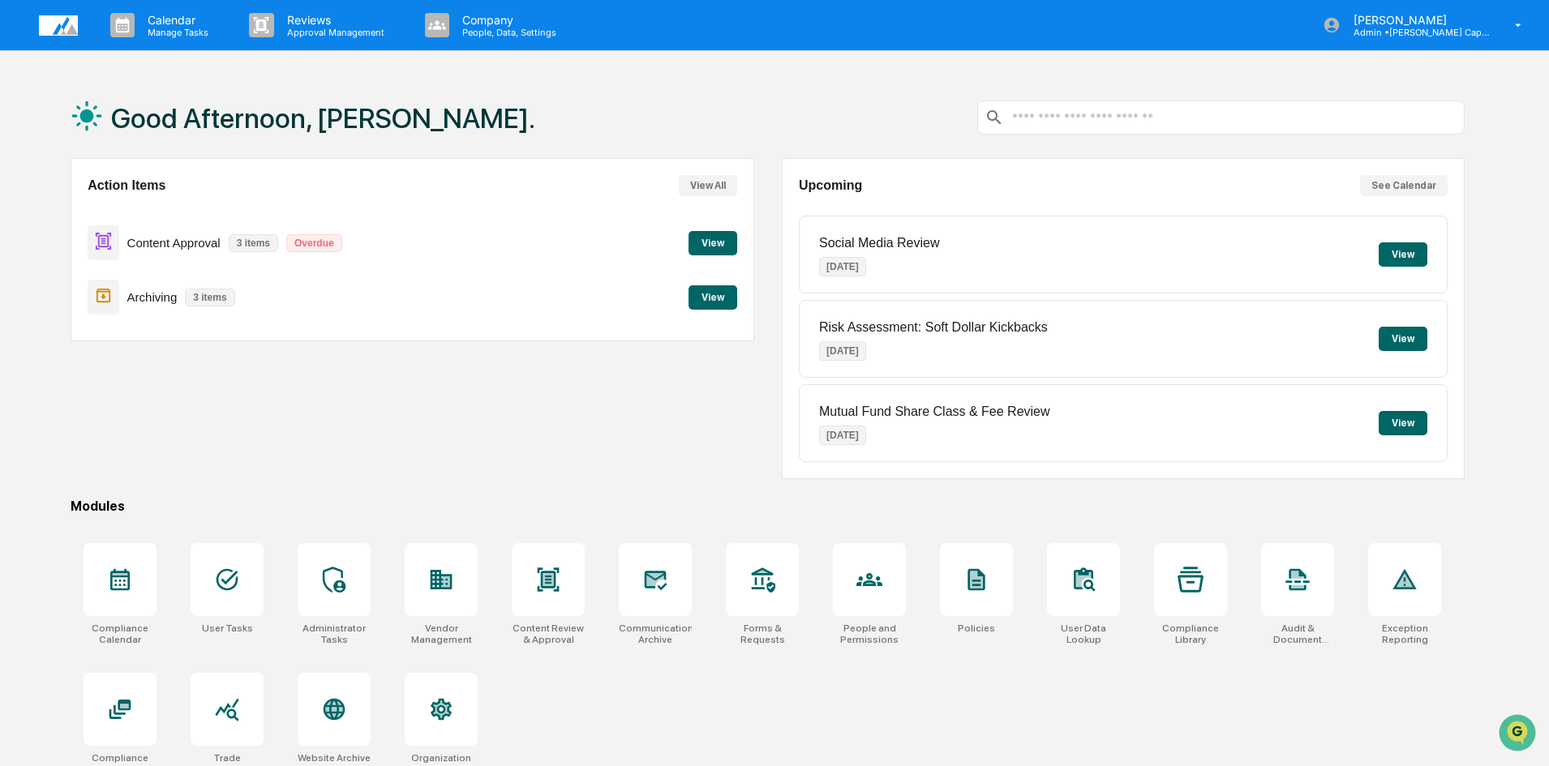
scroll to position [77, 0]
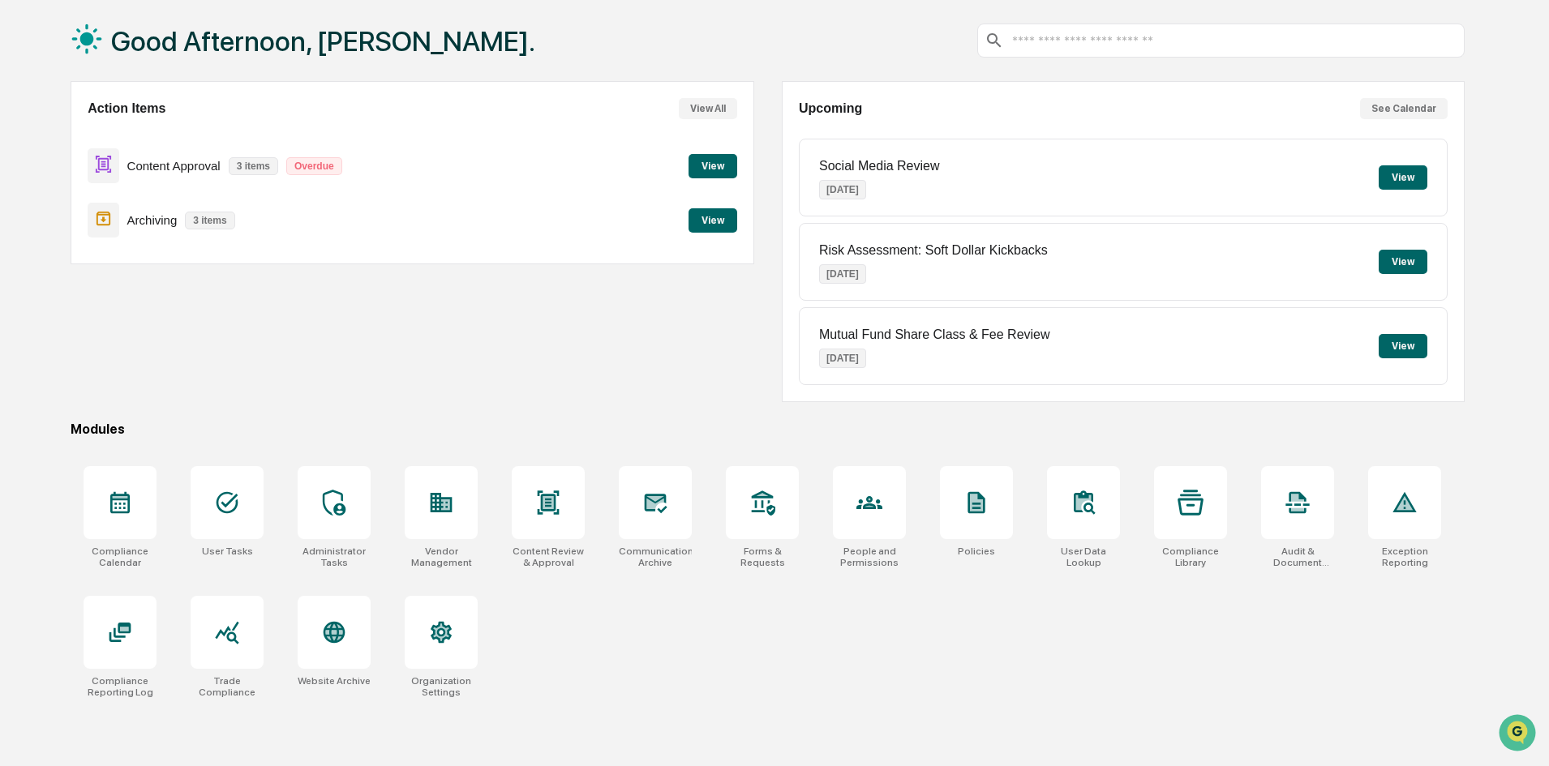
click at [717, 214] on button "View" at bounding box center [712, 220] width 49 height 24
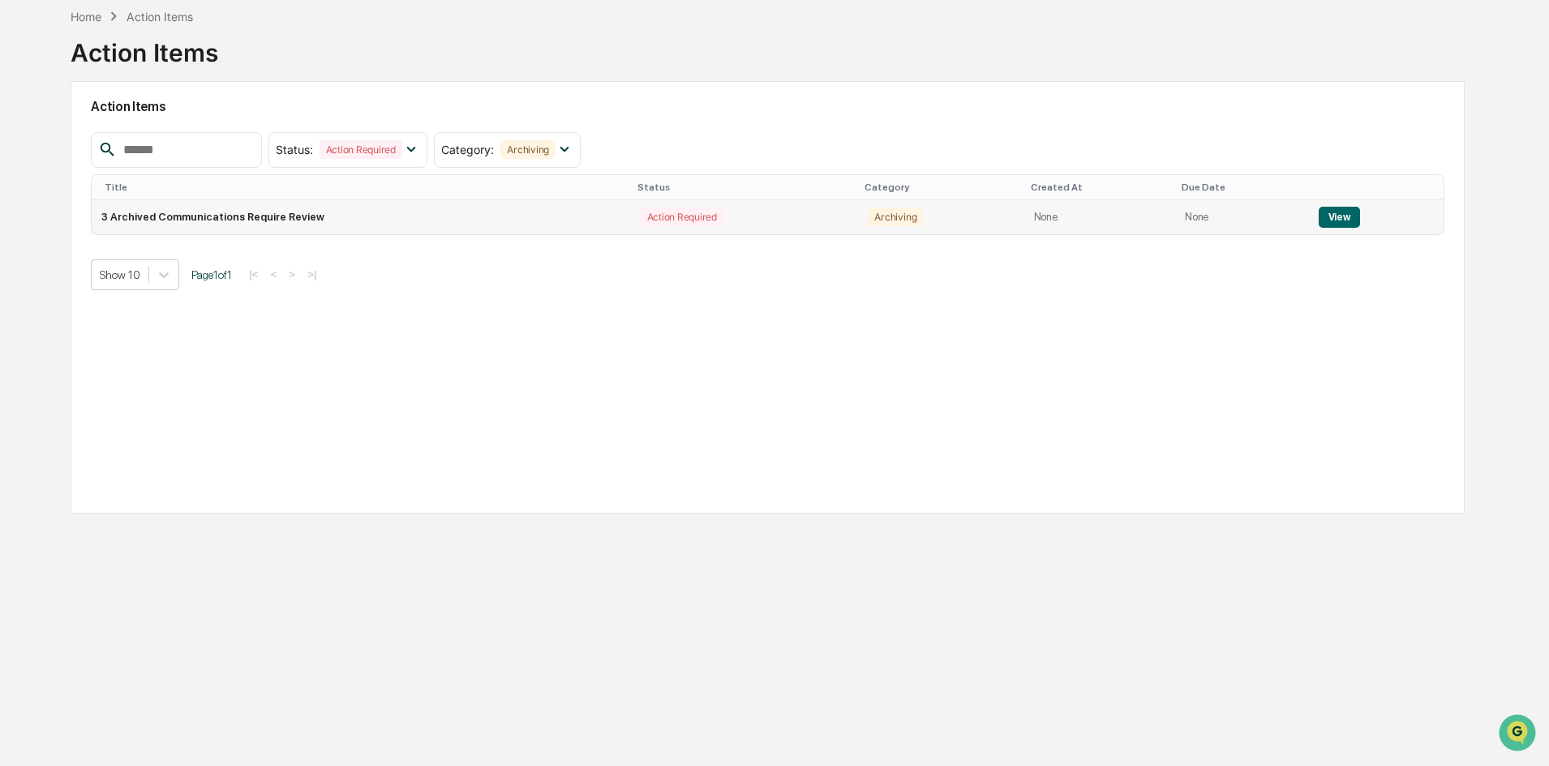
click at [1339, 216] on button "View" at bounding box center [1338, 217] width 41 height 21
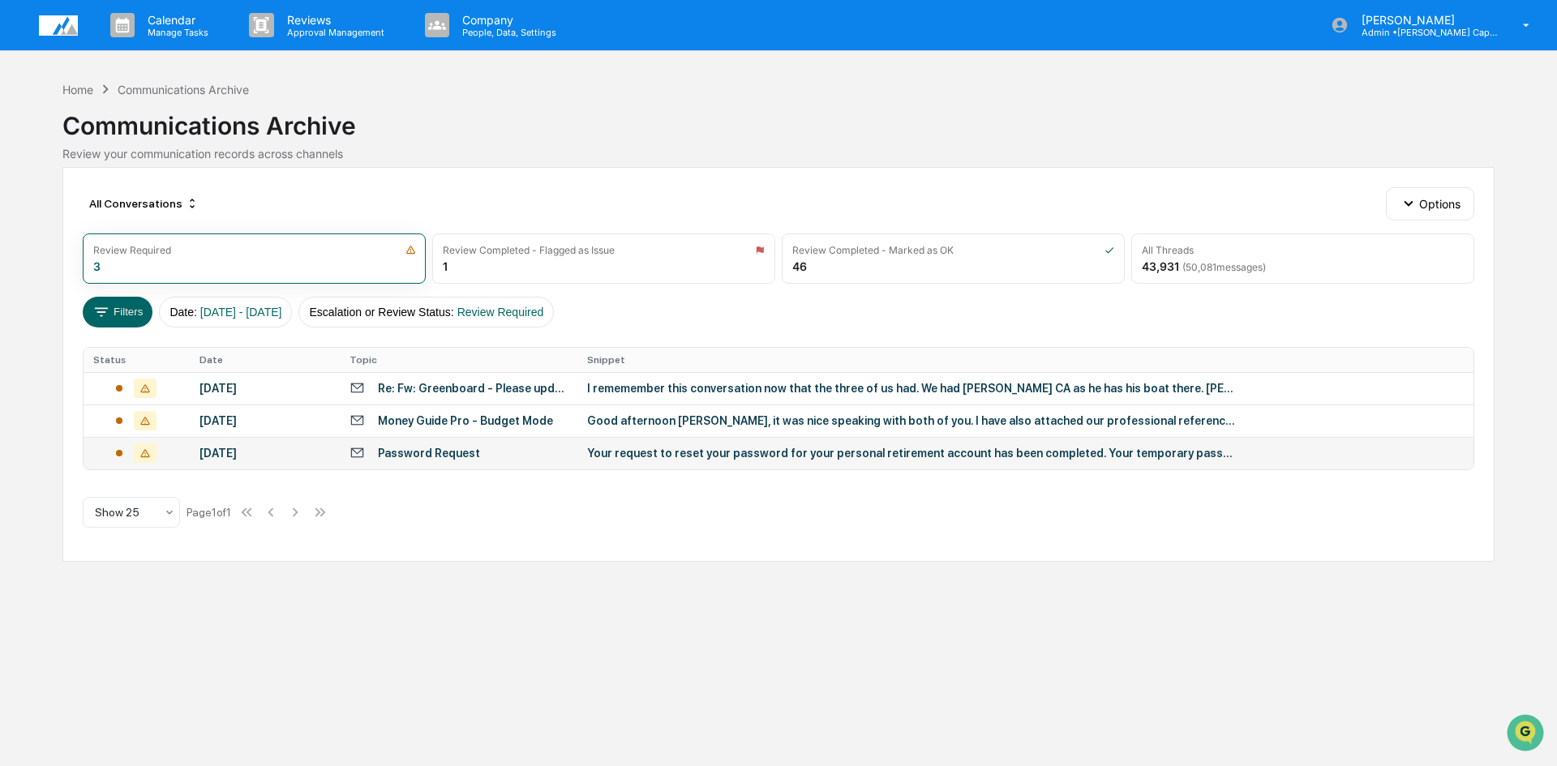
click at [435, 449] on div "Password Request" at bounding box center [429, 453] width 102 height 13
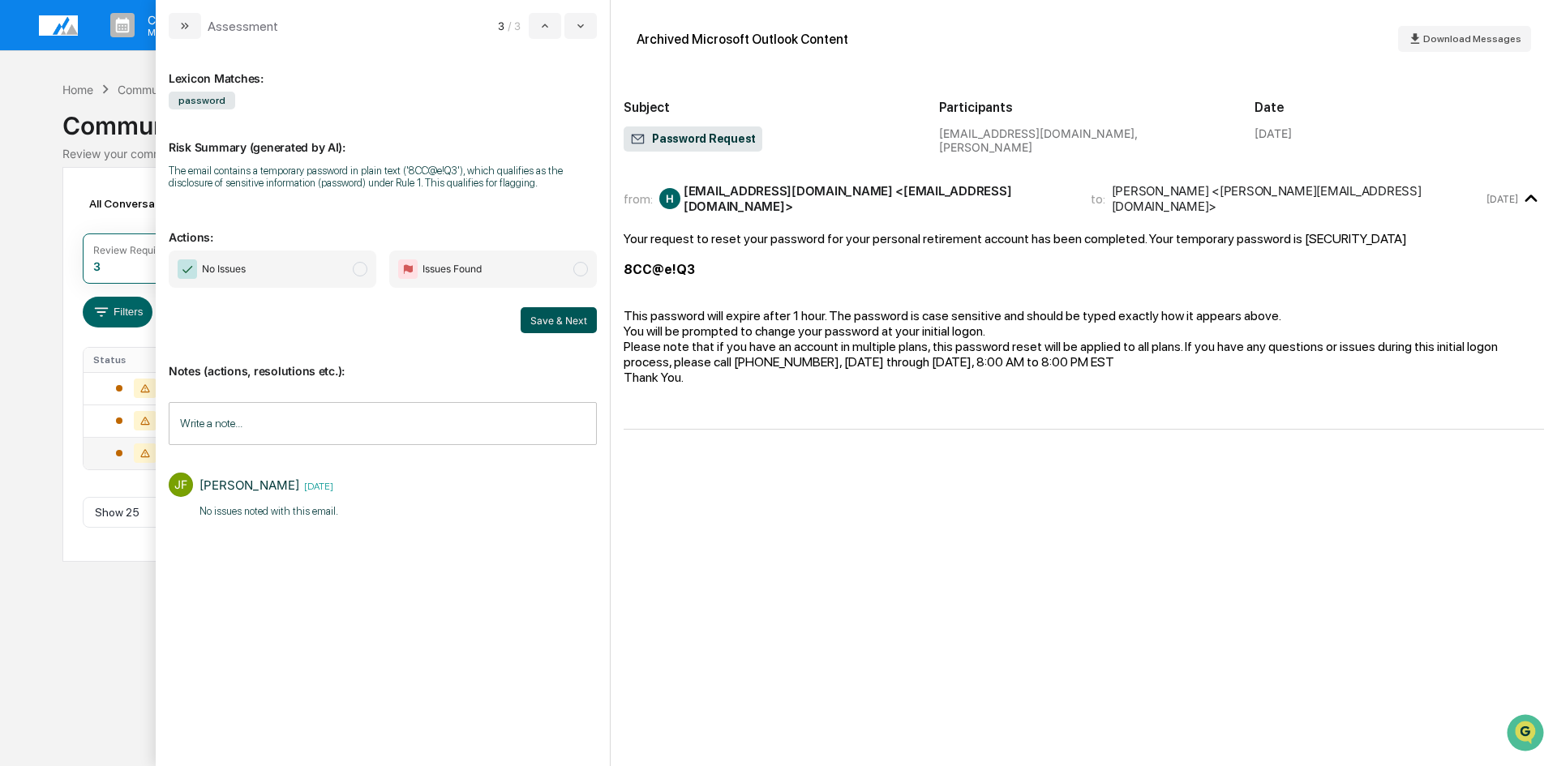
click at [559, 324] on button "Save & Next" at bounding box center [558, 320] width 76 height 26
click at [30, 372] on div "Calendar Manage Tasks Reviews Approval Management Company People, Data, Setting…" at bounding box center [778, 383] width 1557 height 766
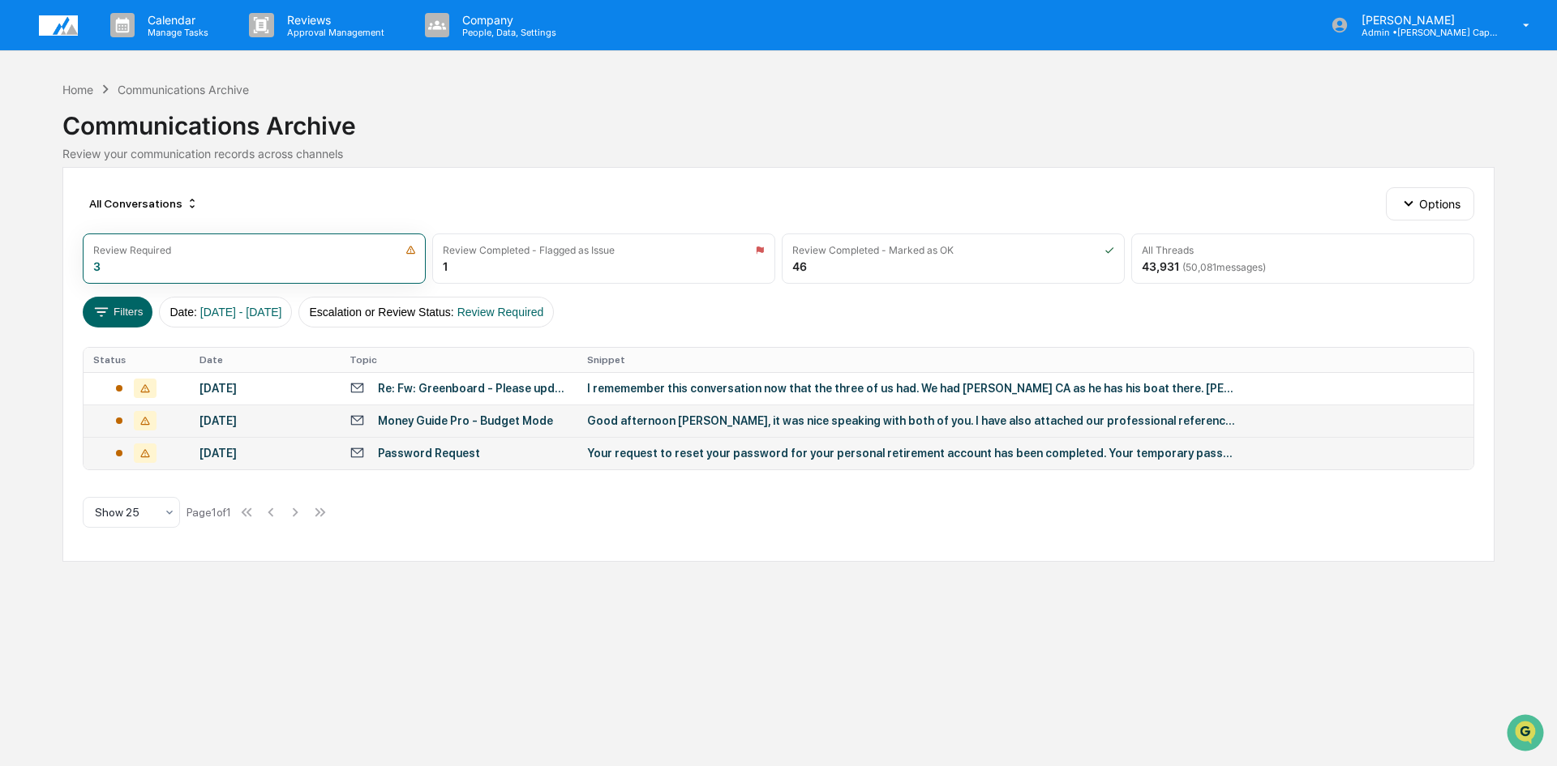
click at [789, 426] on div "Good afternoon [PERSON_NAME], it was nice speaking with both of you. I have als…" at bounding box center [911, 420] width 649 height 13
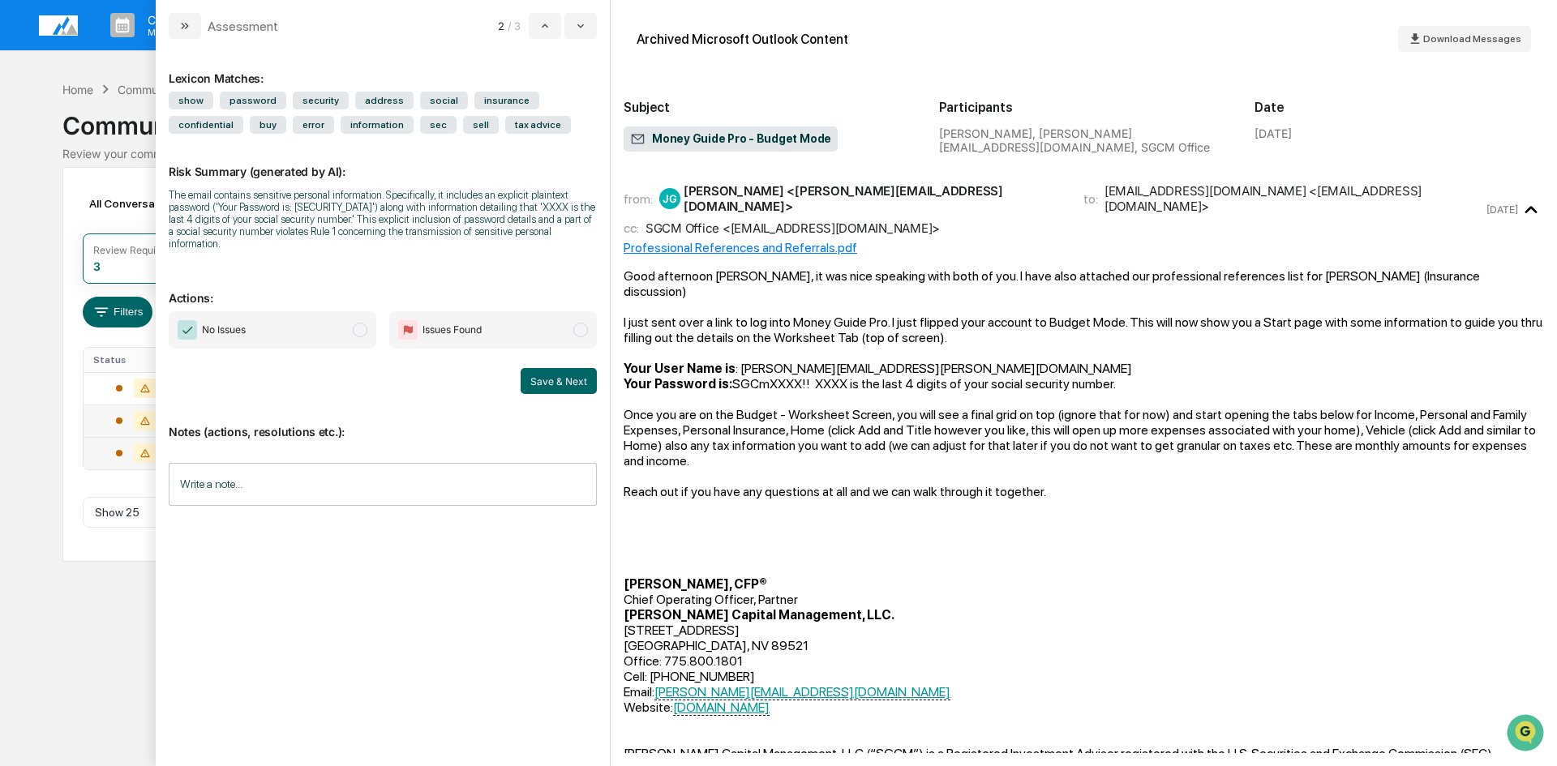
click at [96, 96] on div "Home Communications Archive" at bounding box center [155, 89] width 186 height 18
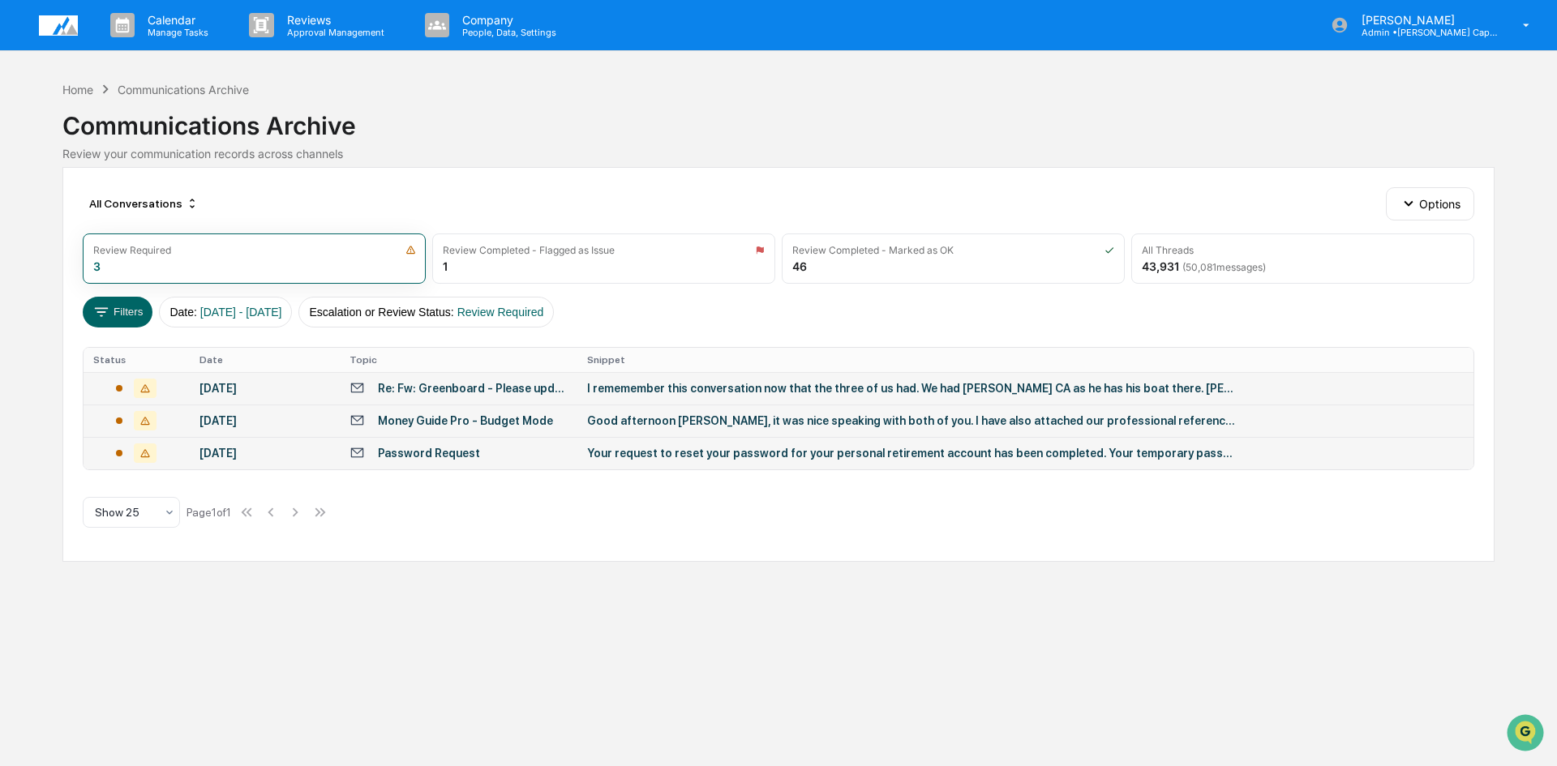
click at [476, 393] on div "Re: Fw: Greenboard - Please update User Information" at bounding box center [473, 388] width 190 height 13
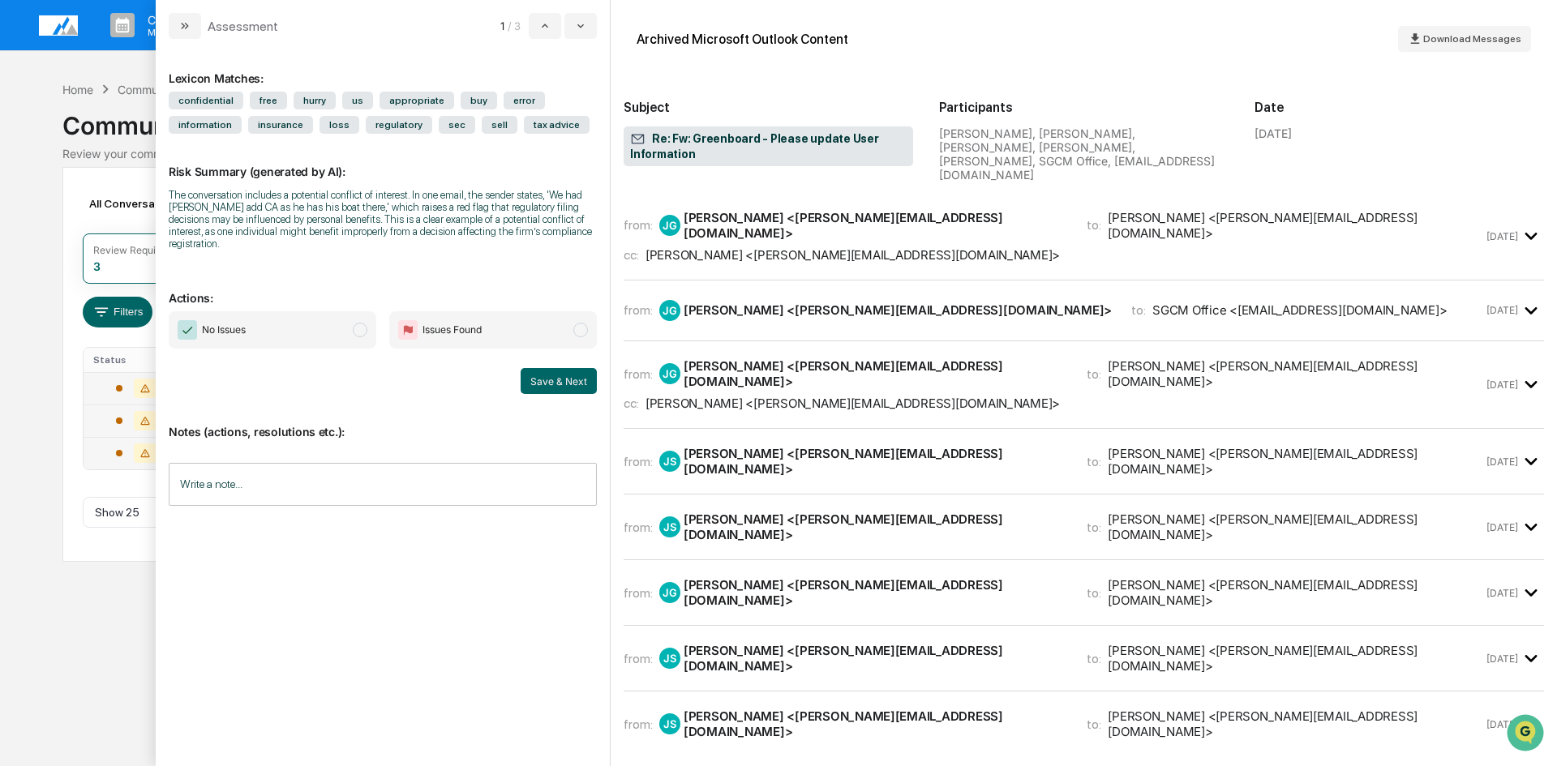
click at [362, 323] on span "modal" at bounding box center [360, 330] width 15 height 15
click at [546, 371] on button "Save & Next" at bounding box center [558, 381] width 76 height 26
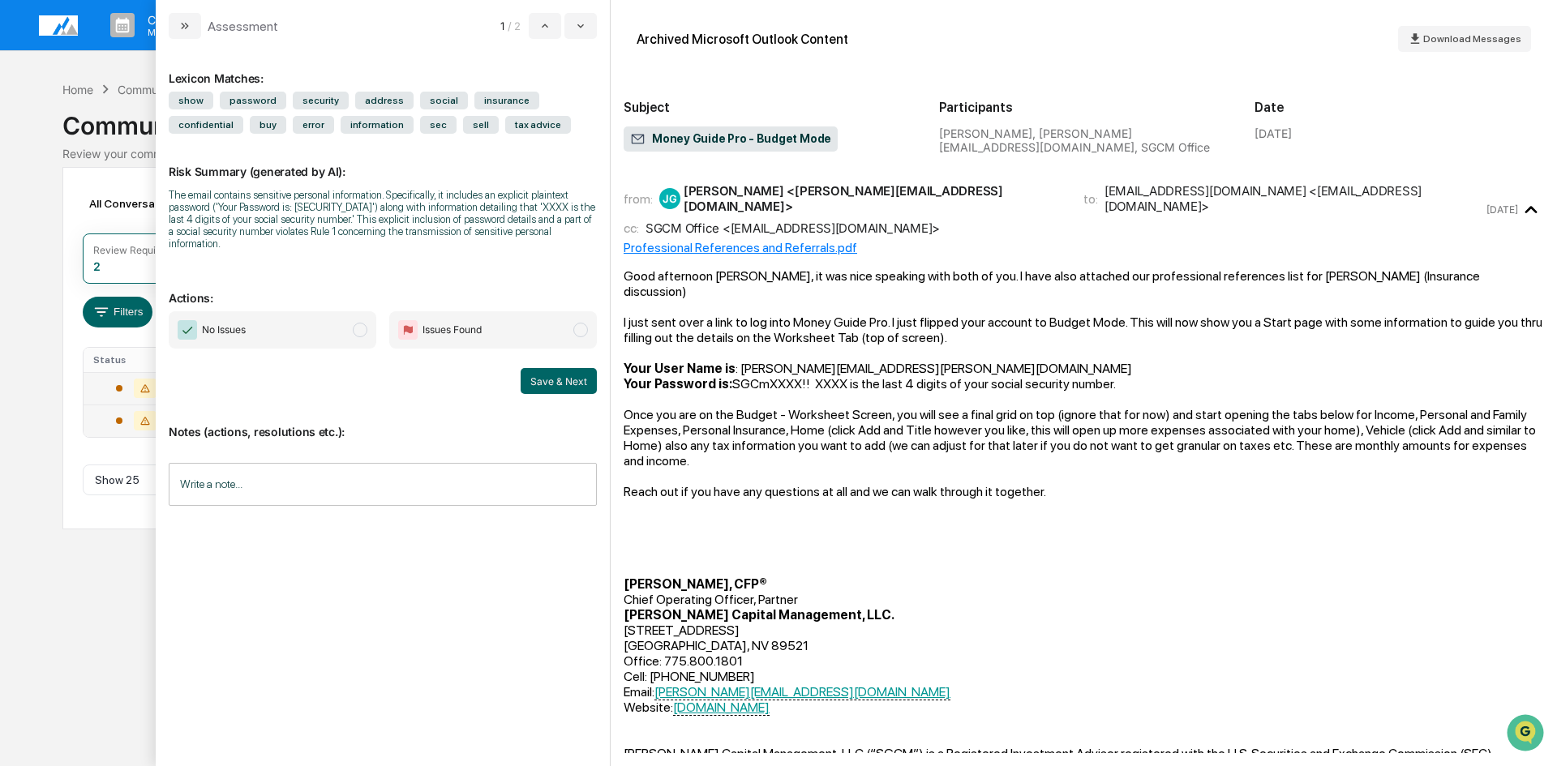
click at [364, 323] on span "modal" at bounding box center [360, 330] width 15 height 15
click at [547, 368] on button "Save & Next" at bounding box center [558, 381] width 76 height 26
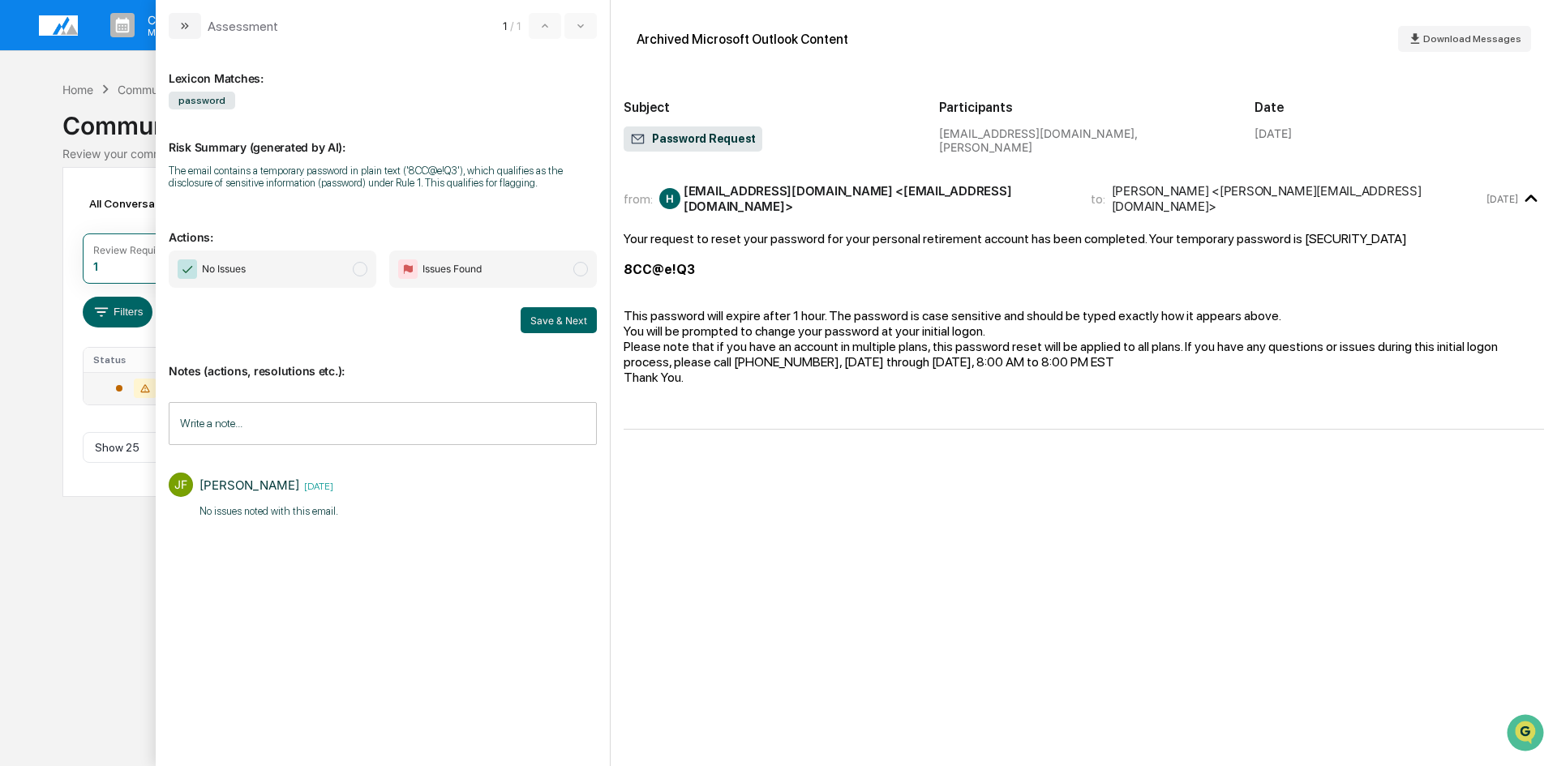
click at [91, 601] on div "Calendar Manage Tasks Reviews Approval Management Company People, Data, Setting…" at bounding box center [778, 383] width 1557 height 766
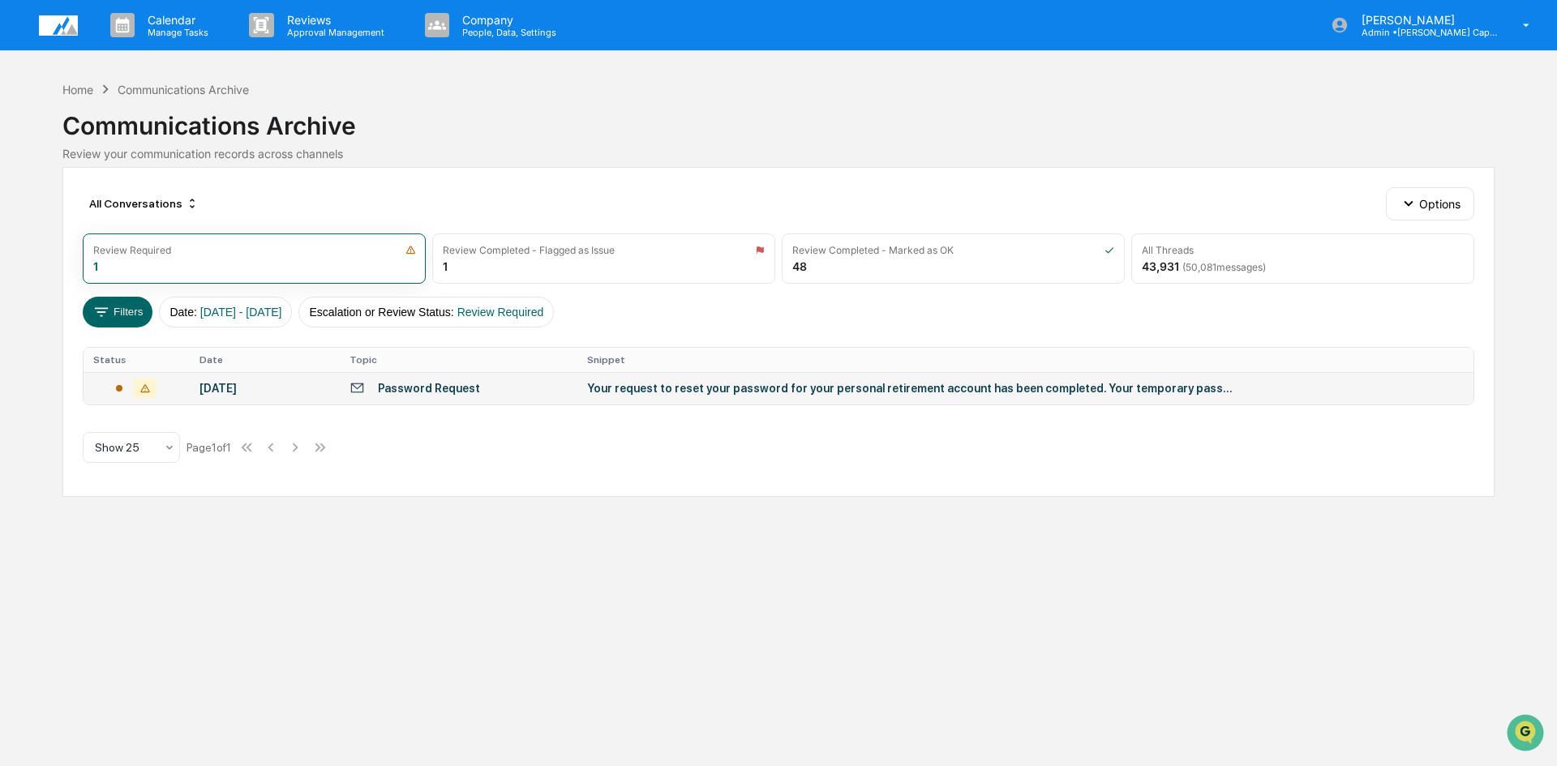
click at [467, 389] on div "Password Request" at bounding box center [429, 388] width 102 height 13
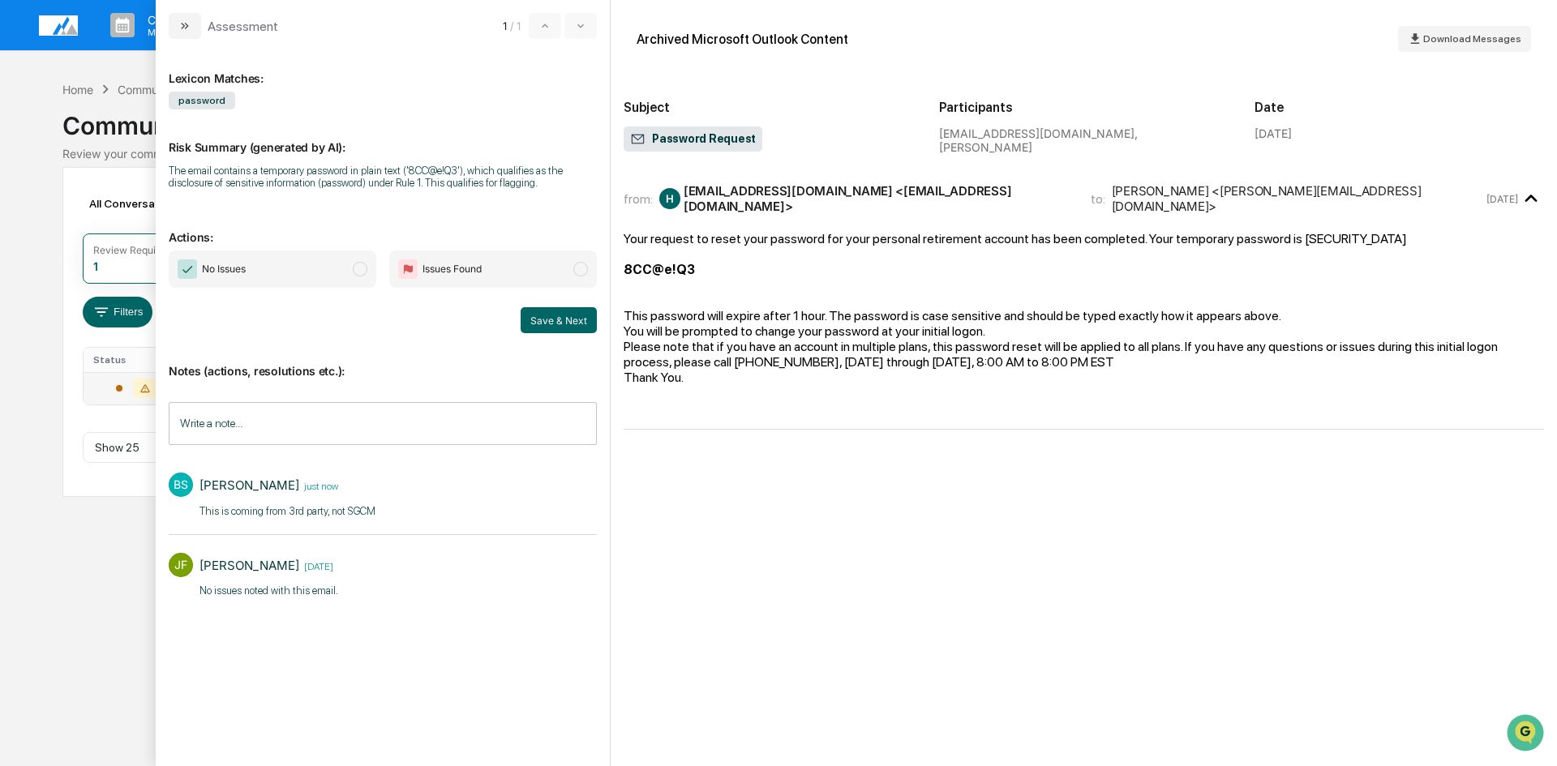
click at [345, 271] on span "No Issues" at bounding box center [273, 269] width 208 height 37
click at [560, 323] on button "Save & Next" at bounding box center [558, 320] width 76 height 26
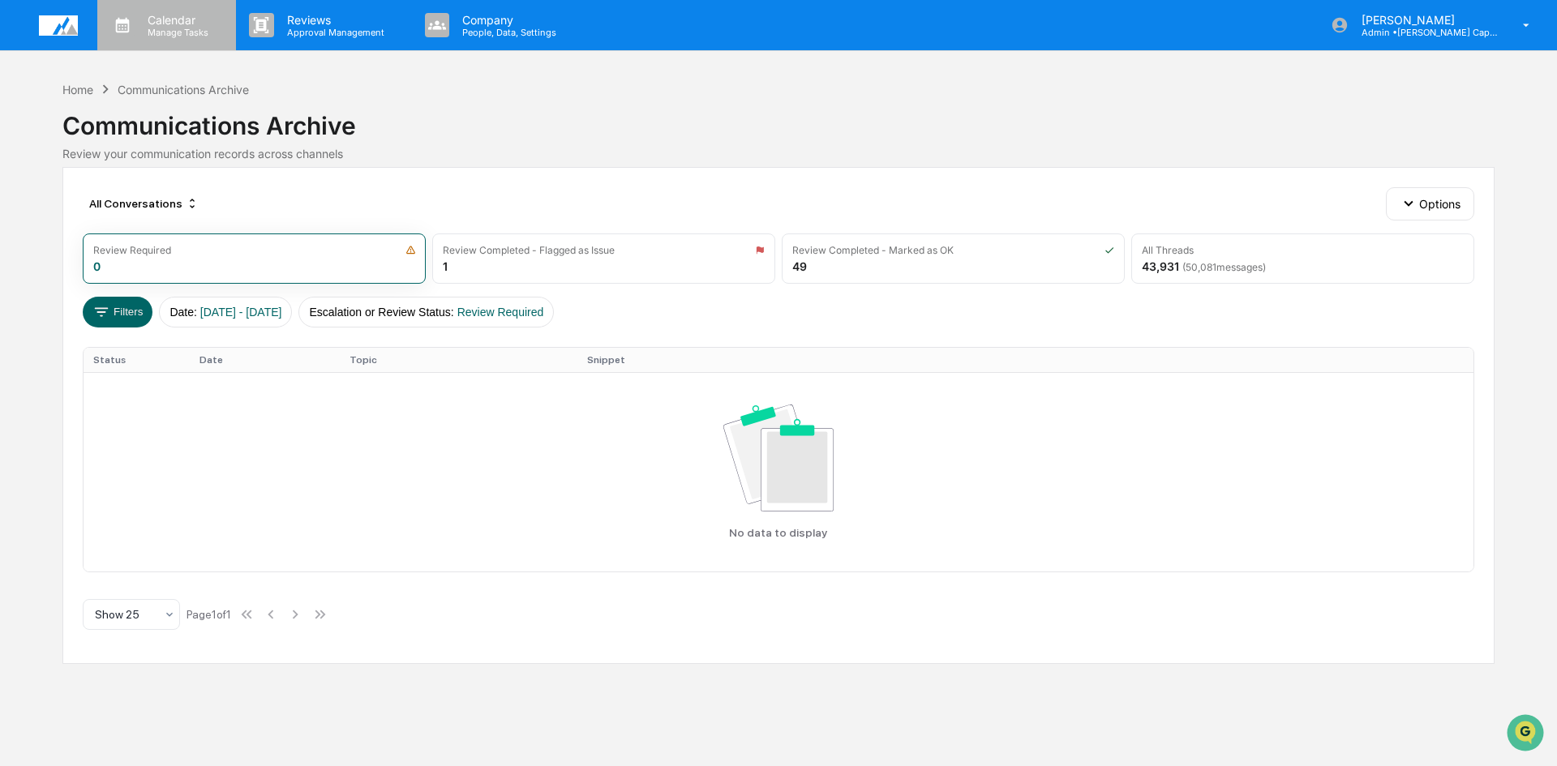
click at [172, 30] on p "Manage Tasks" at bounding box center [176, 32] width 82 height 11
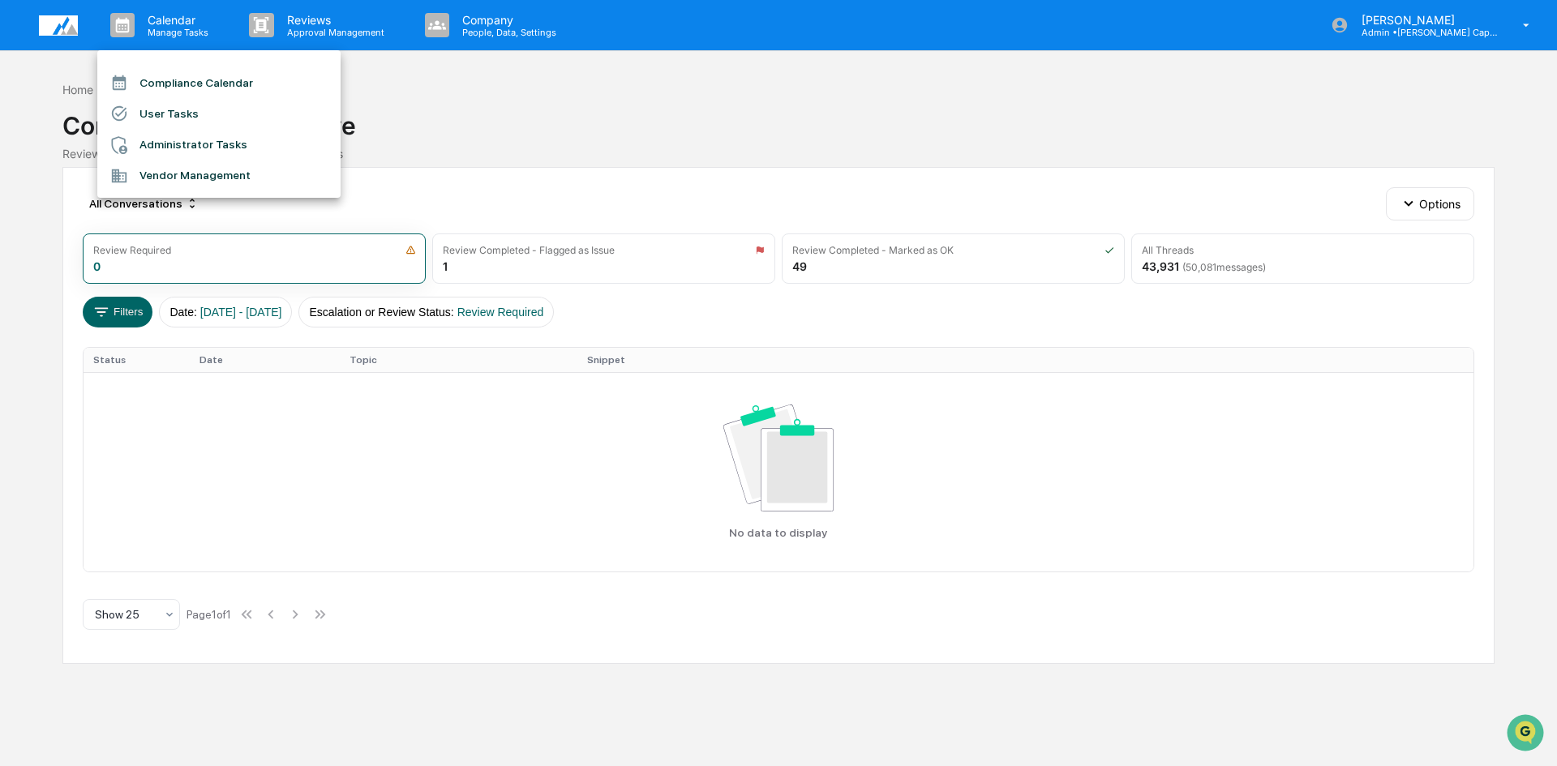
click at [696, 78] on div at bounding box center [778, 383] width 1557 height 766
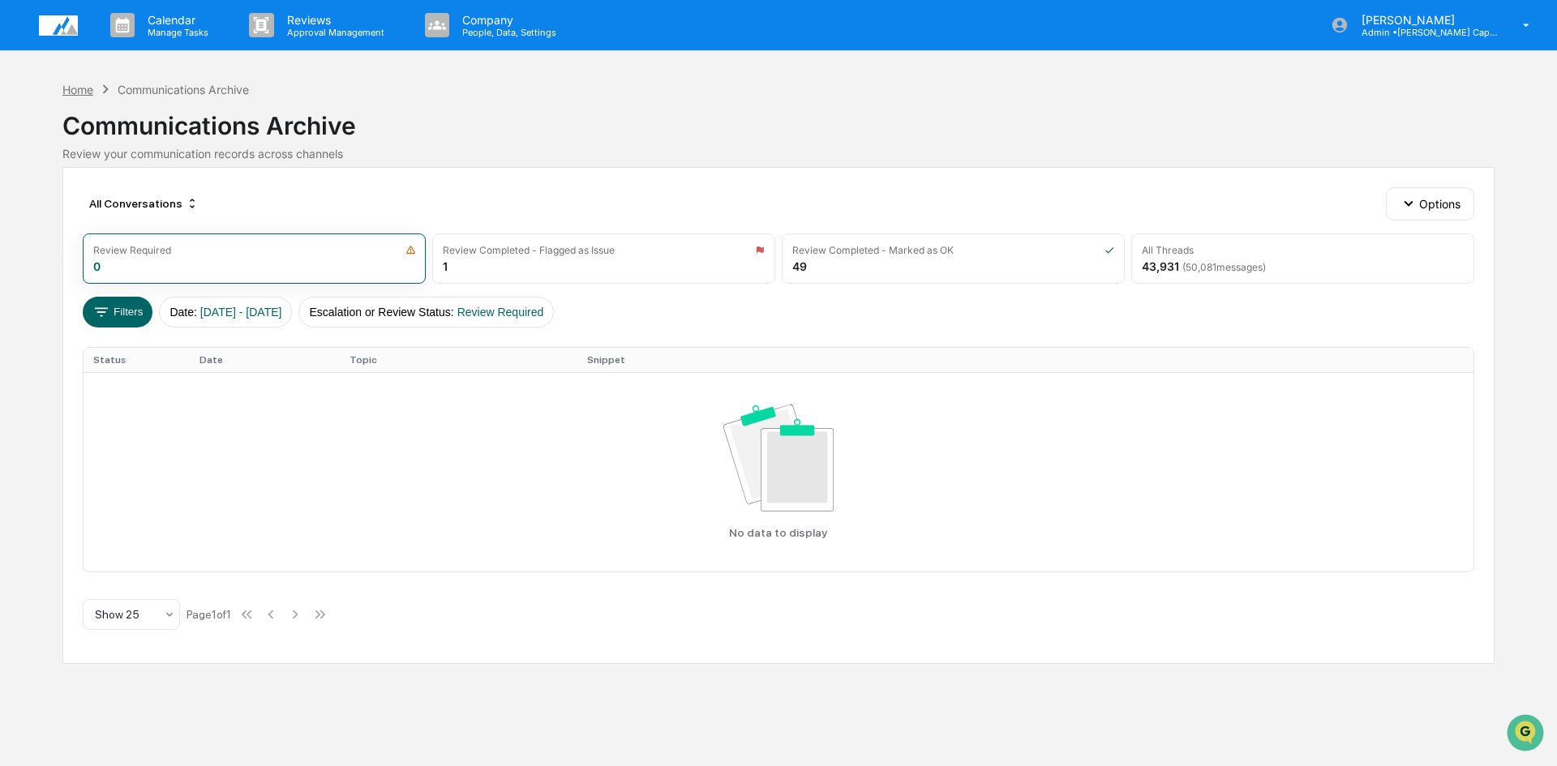
click at [81, 88] on div "Home" at bounding box center [77, 90] width 31 height 14
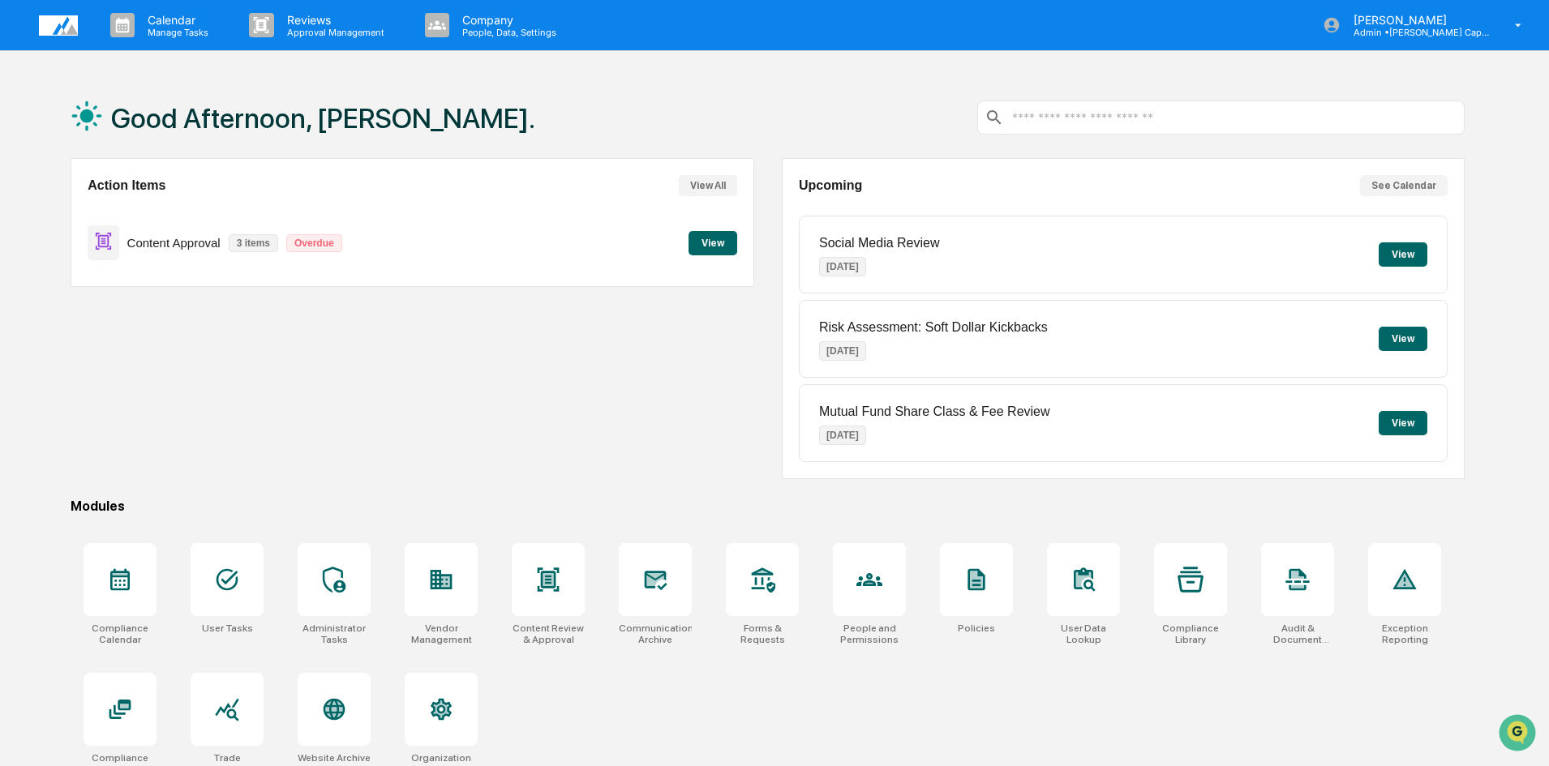
click at [718, 245] on button "View" at bounding box center [712, 243] width 49 height 24
